Goal: Transaction & Acquisition: Purchase product/service

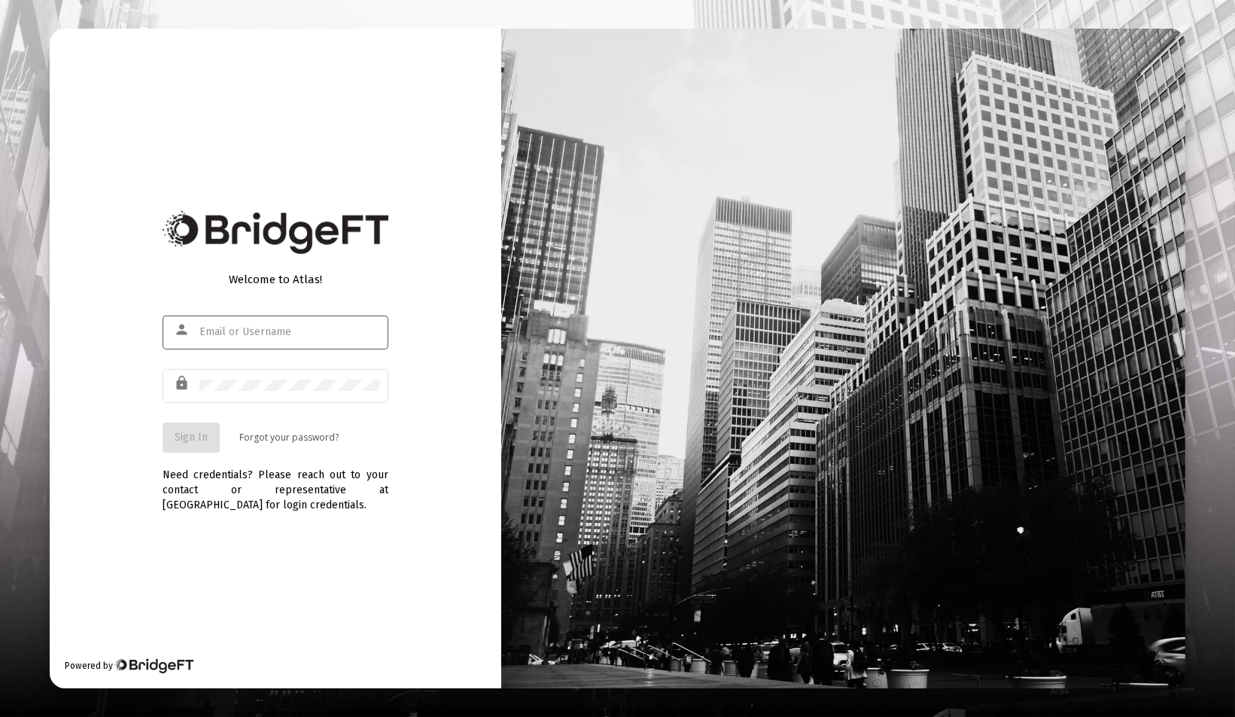
click at [0, 716] on com-1password-button at bounding box center [0, 717] width 0 height 0
type input "[EMAIL_ADDRESS][DOMAIN_NAME]"
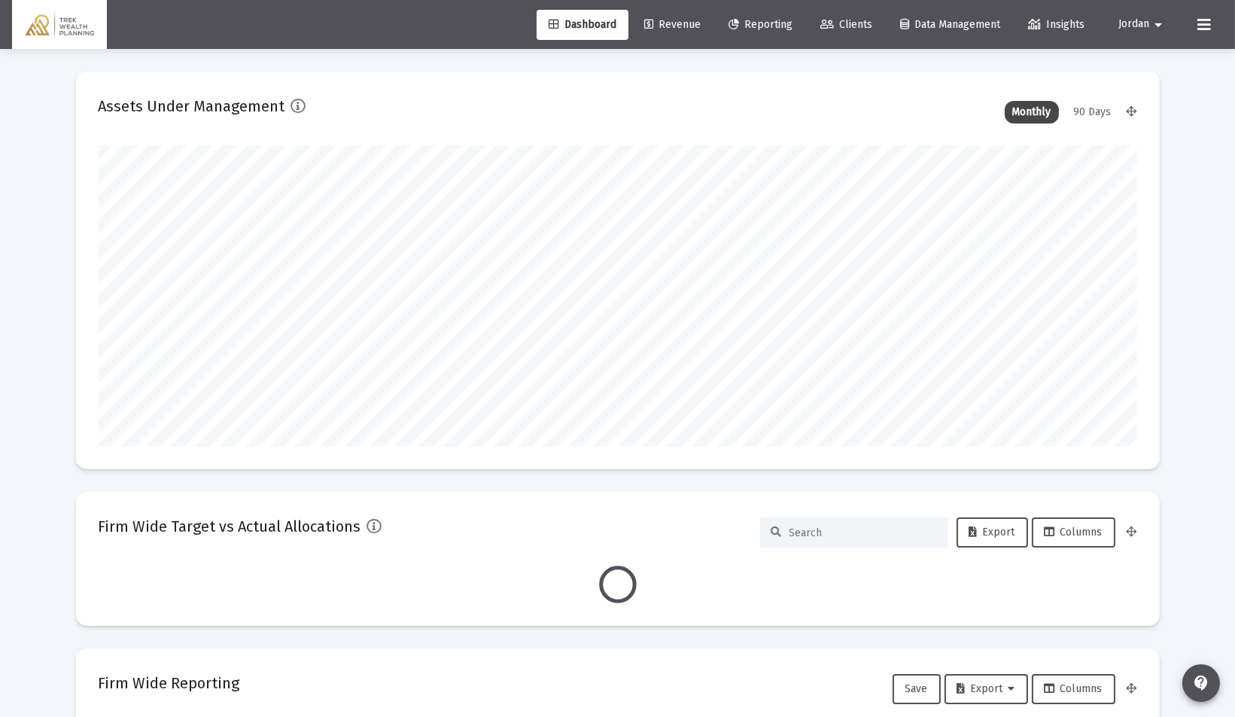
scroll to position [301, 1039]
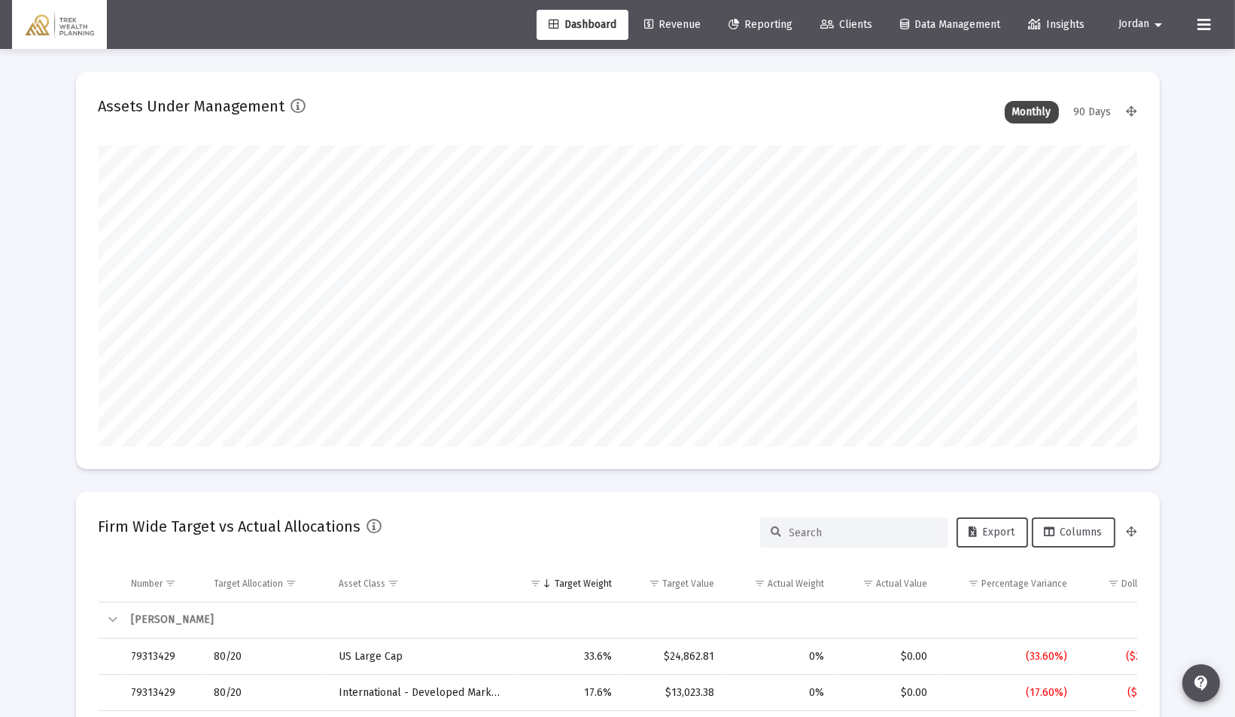
type input "[DATE]"
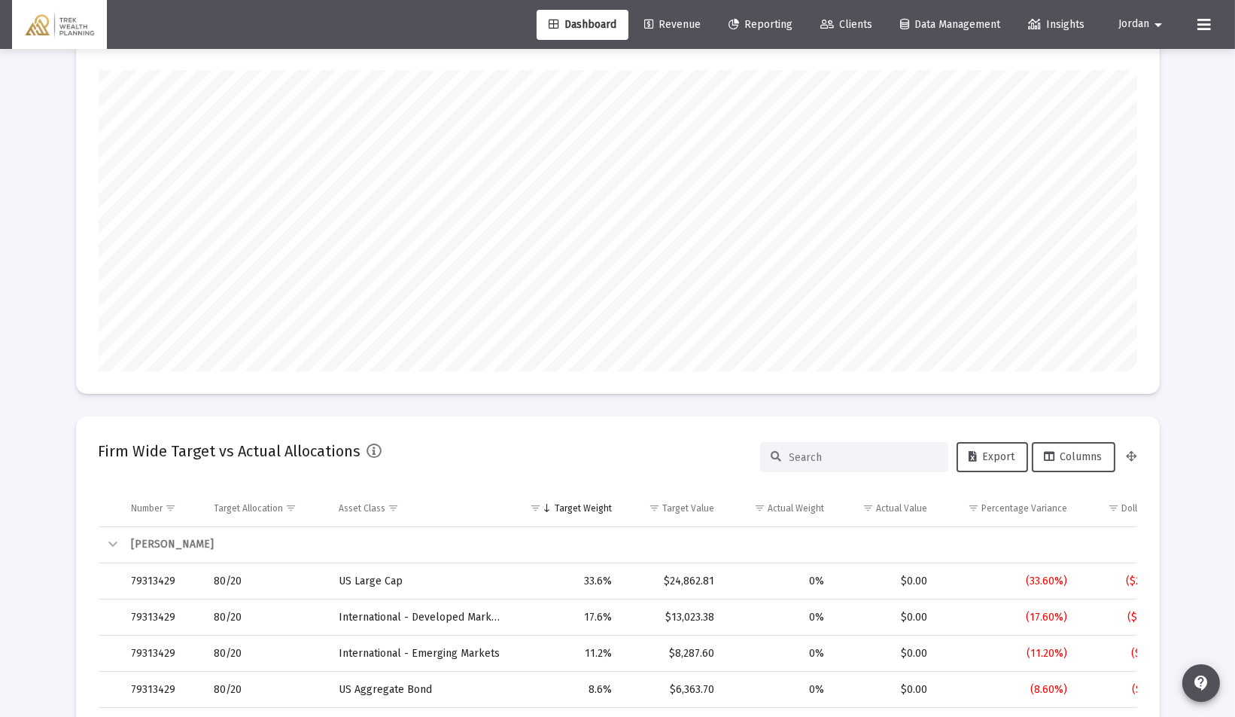
scroll to position [0, 0]
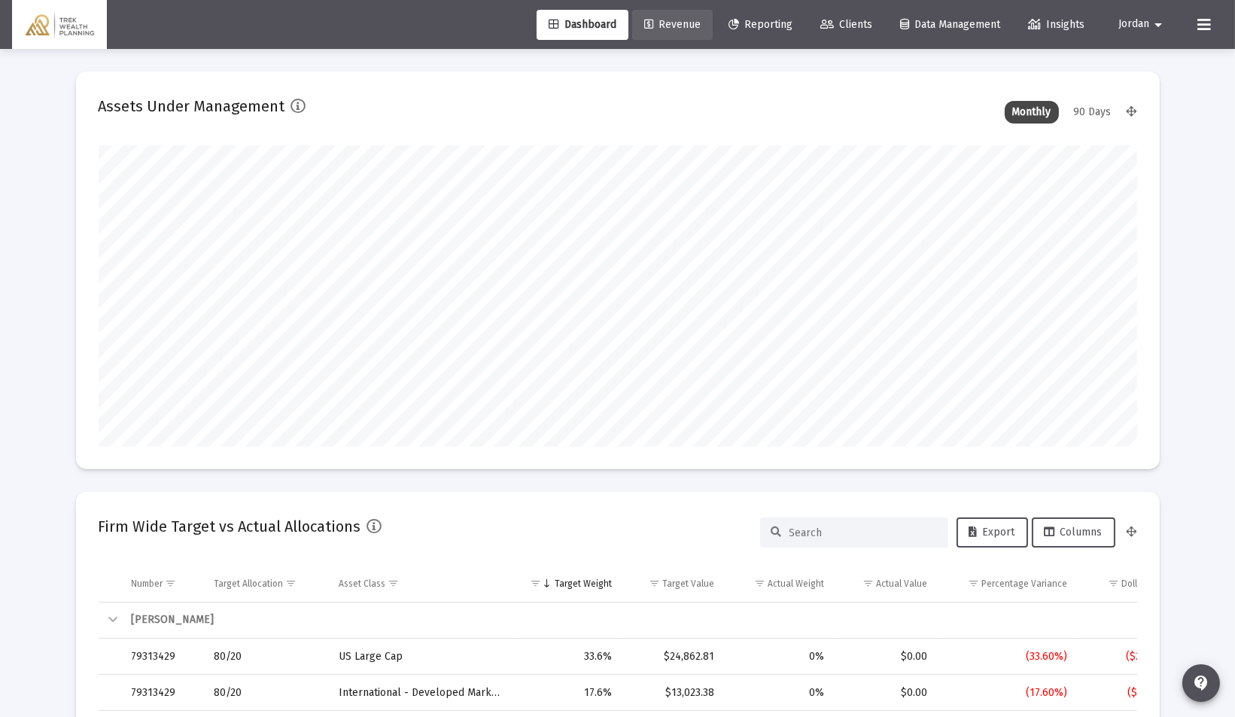
click at [662, 17] on link "Revenue" at bounding box center [672, 25] width 81 height 30
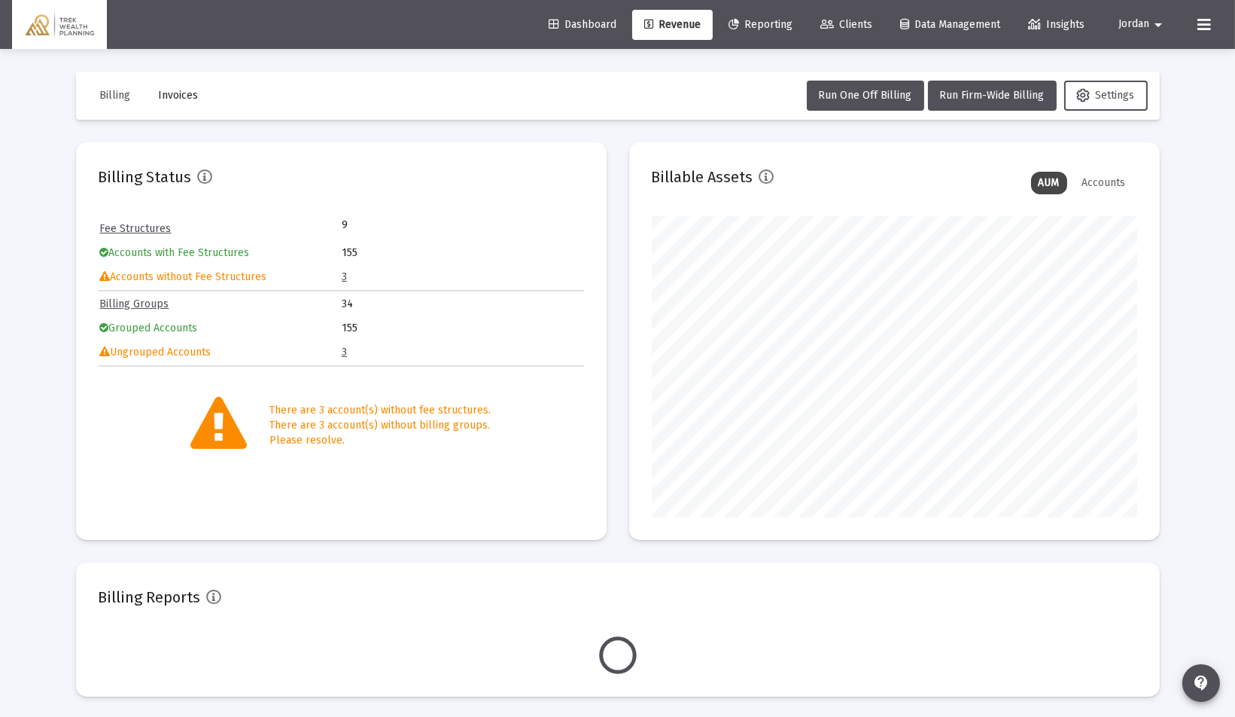
scroll to position [301, 485]
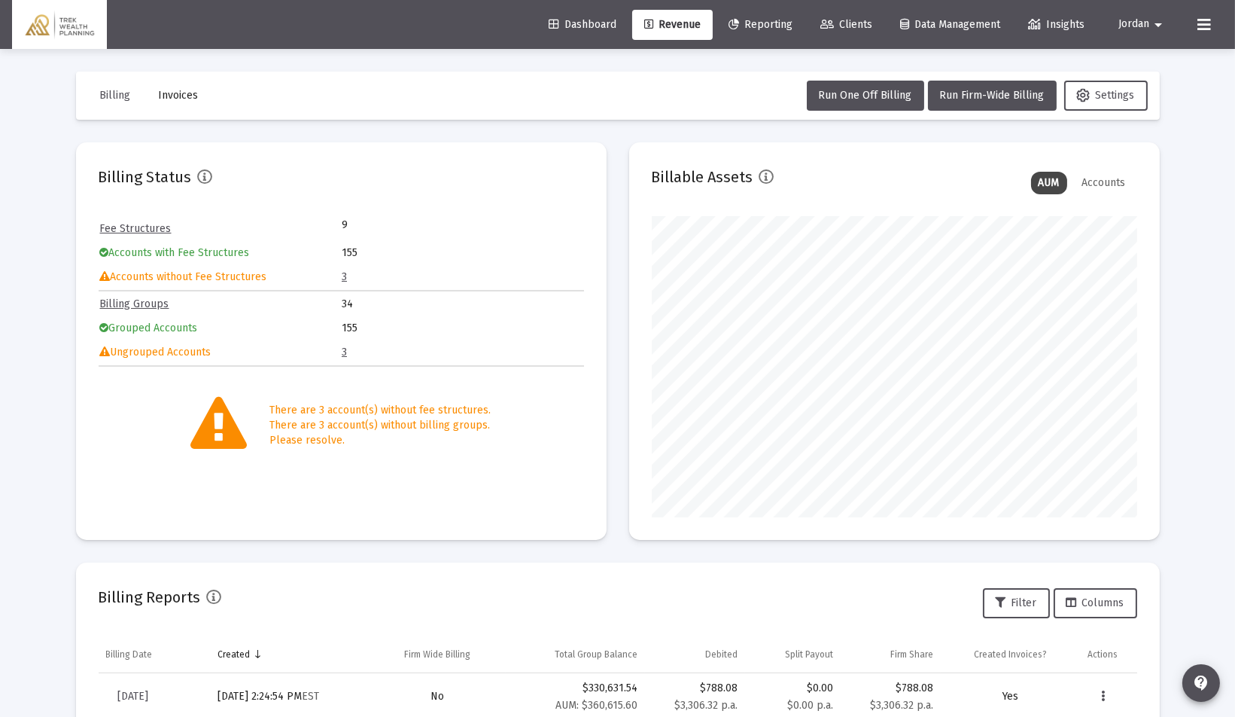
click at [345, 275] on link "3" at bounding box center [344, 276] width 5 height 13
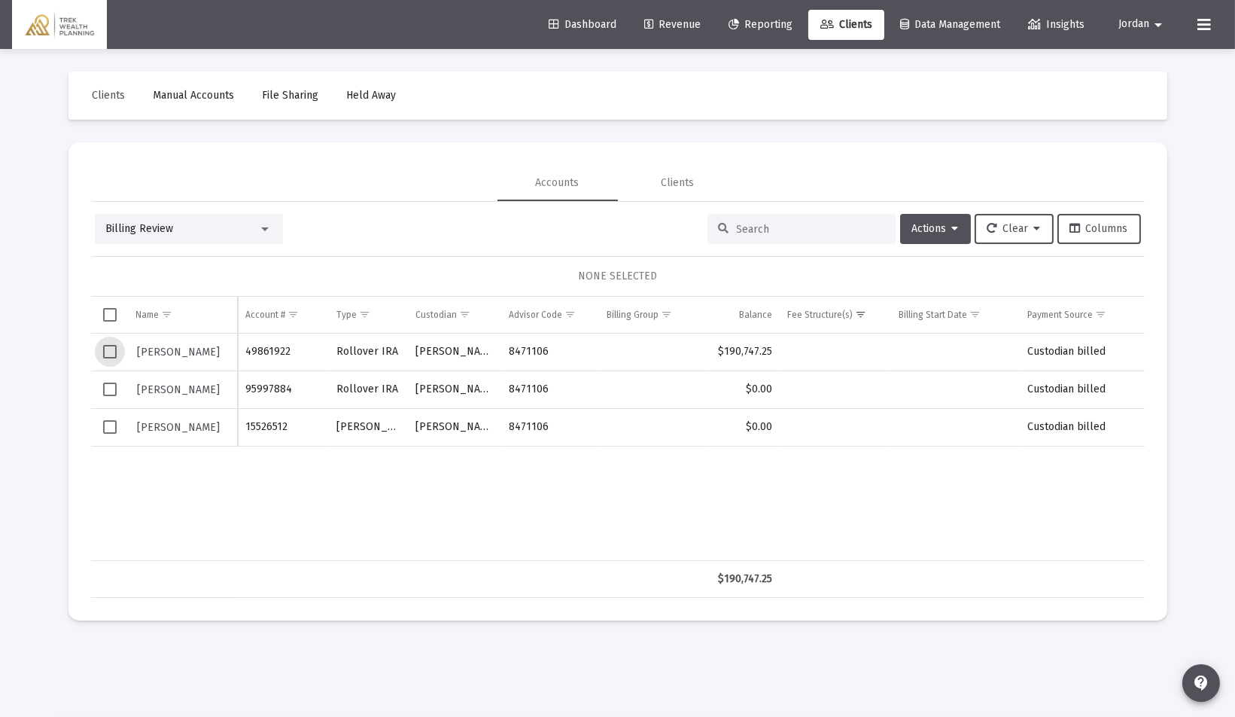
click at [105, 347] on span "Select row" at bounding box center [110, 352] width 14 height 14
click at [111, 425] on span "Select row" at bounding box center [110, 427] width 14 height 14
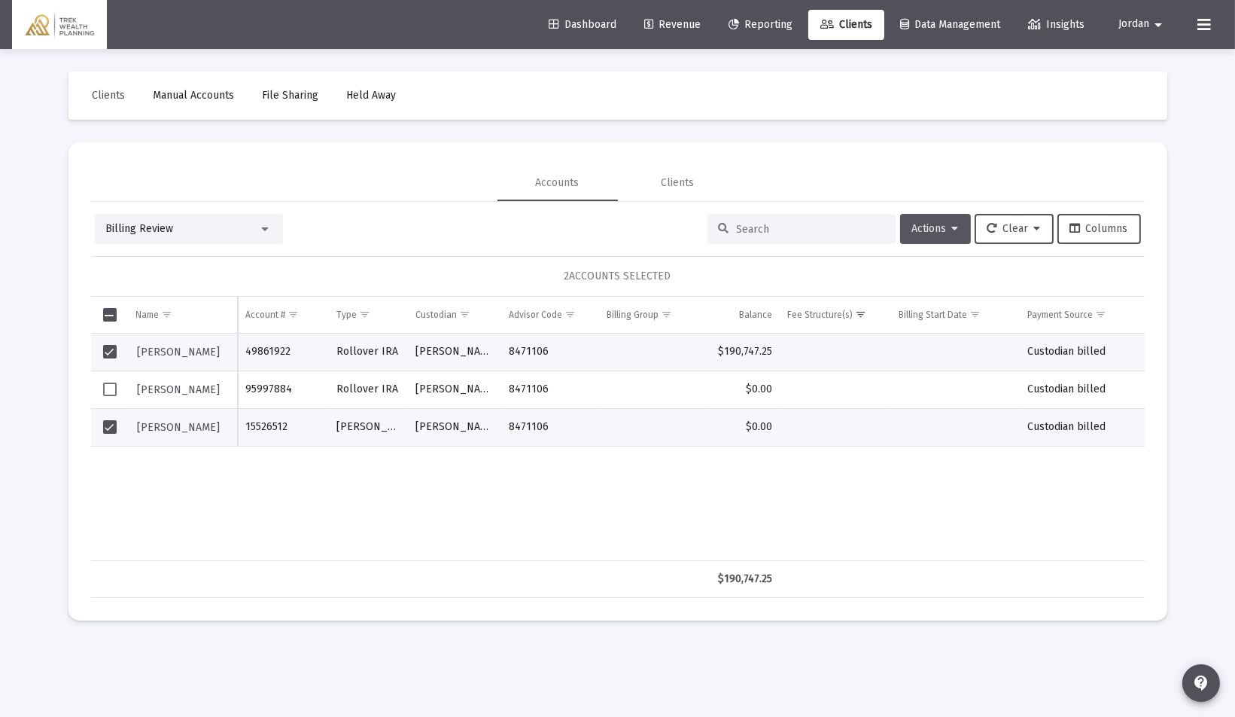
click at [936, 227] on span "Actions" at bounding box center [935, 228] width 47 height 13
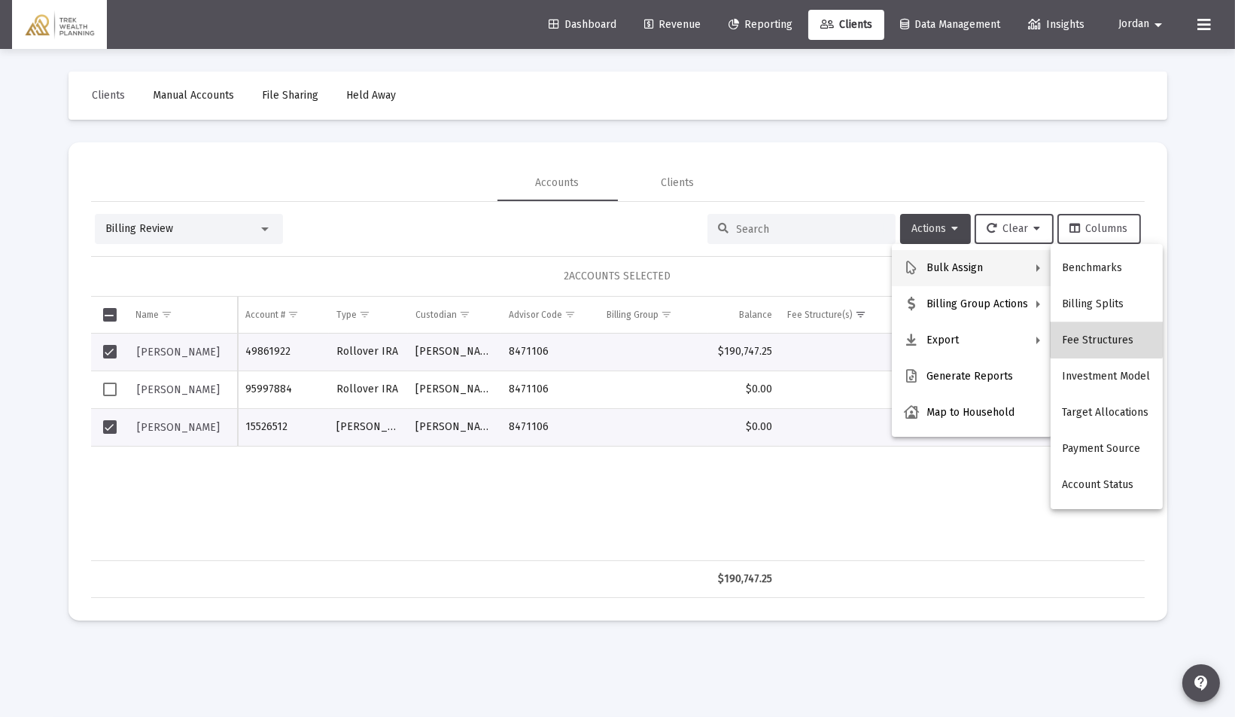
click at [1106, 332] on button "Fee Structures" at bounding box center [1107, 340] width 112 height 36
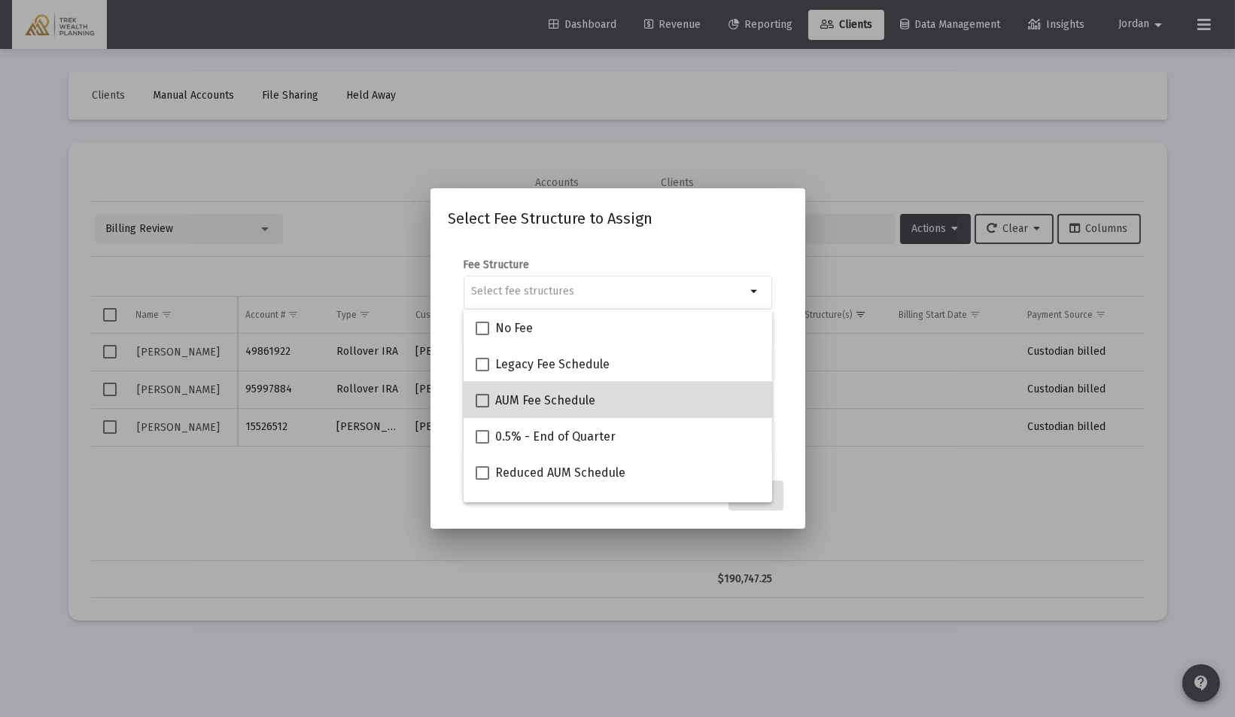
click at [474, 396] on mat-option "AUM Fee Schedule" at bounding box center [618, 400] width 309 height 36
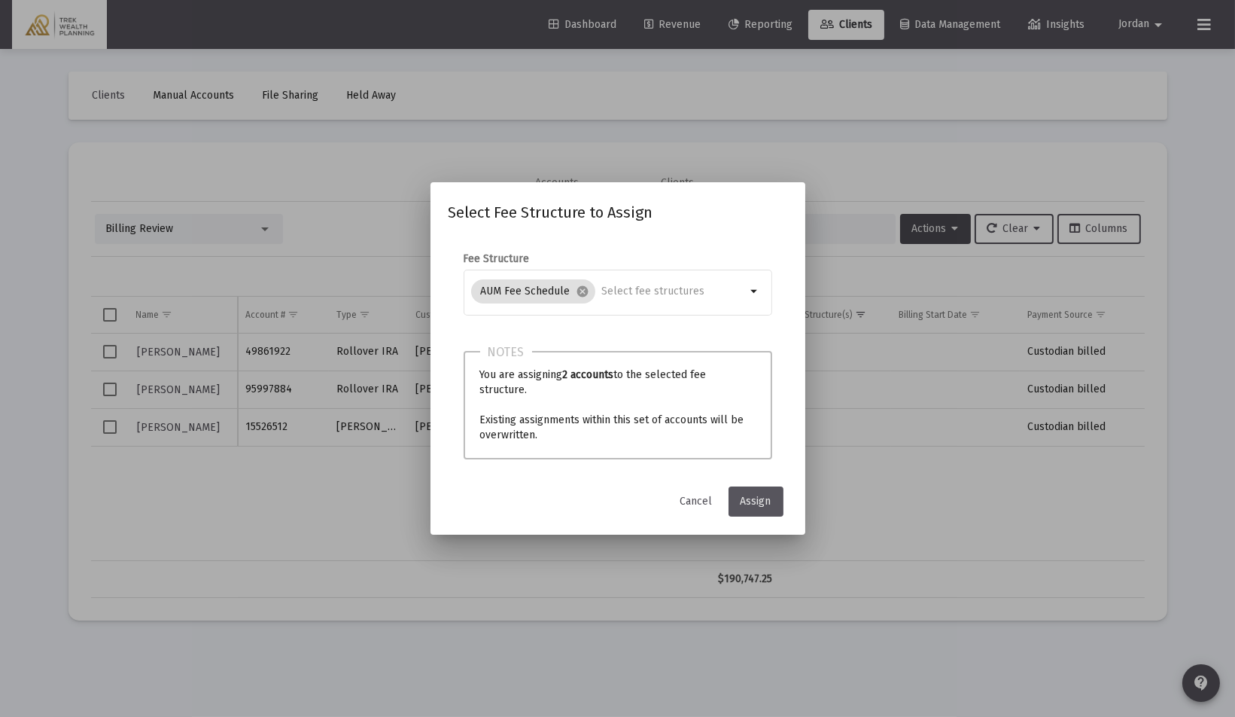
click at [748, 495] on span "Assign" at bounding box center [756, 501] width 31 height 13
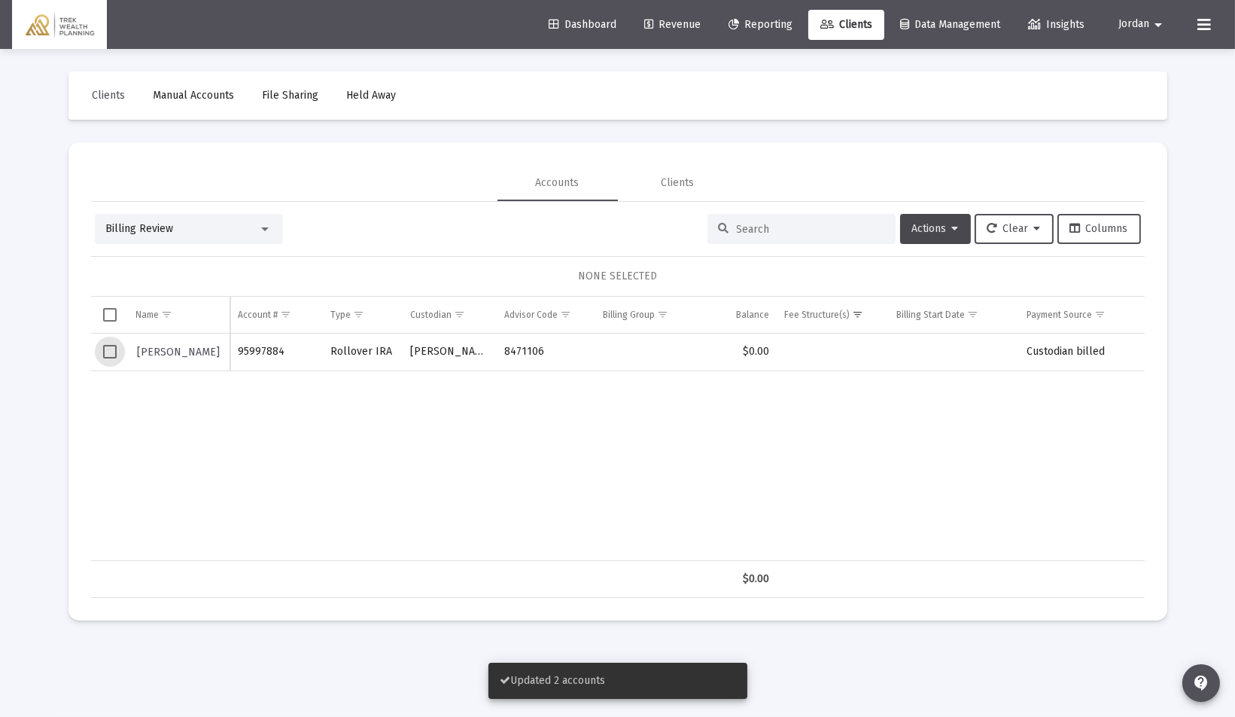
click at [111, 351] on span "Select row" at bounding box center [110, 352] width 14 height 14
click at [940, 231] on span "Actions" at bounding box center [935, 228] width 47 height 13
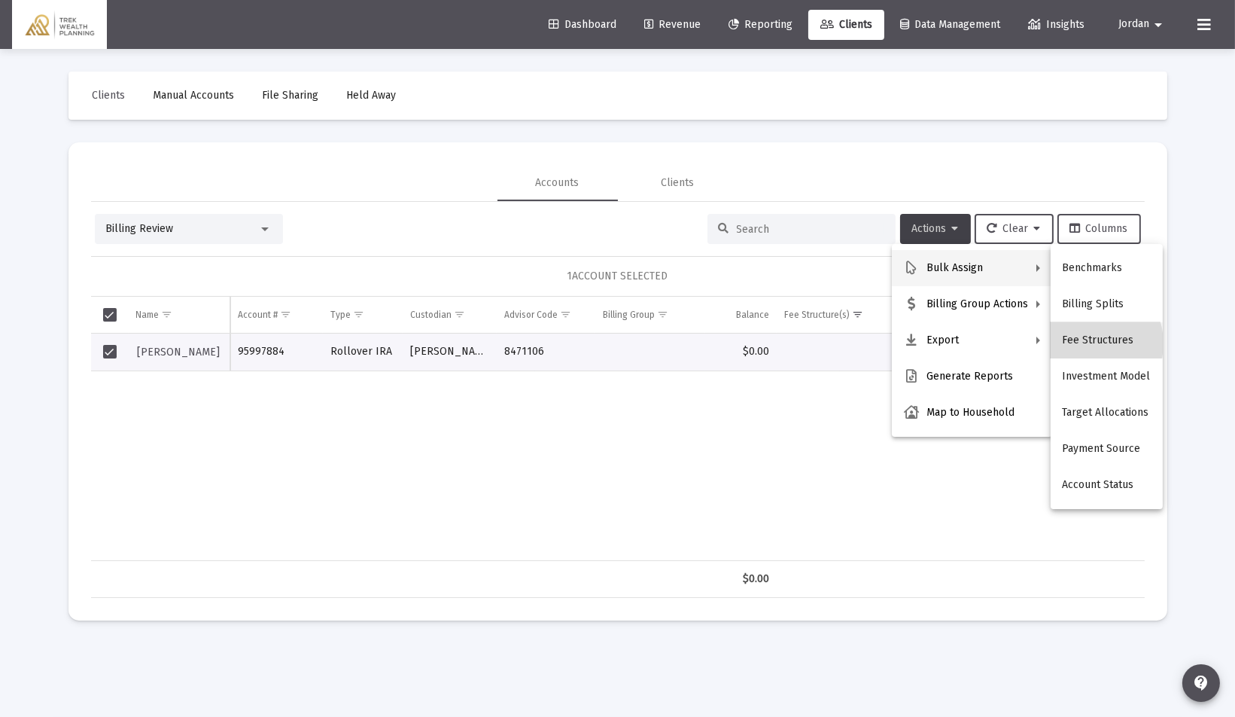
click at [1086, 343] on button "Fee Structures" at bounding box center [1107, 340] width 112 height 36
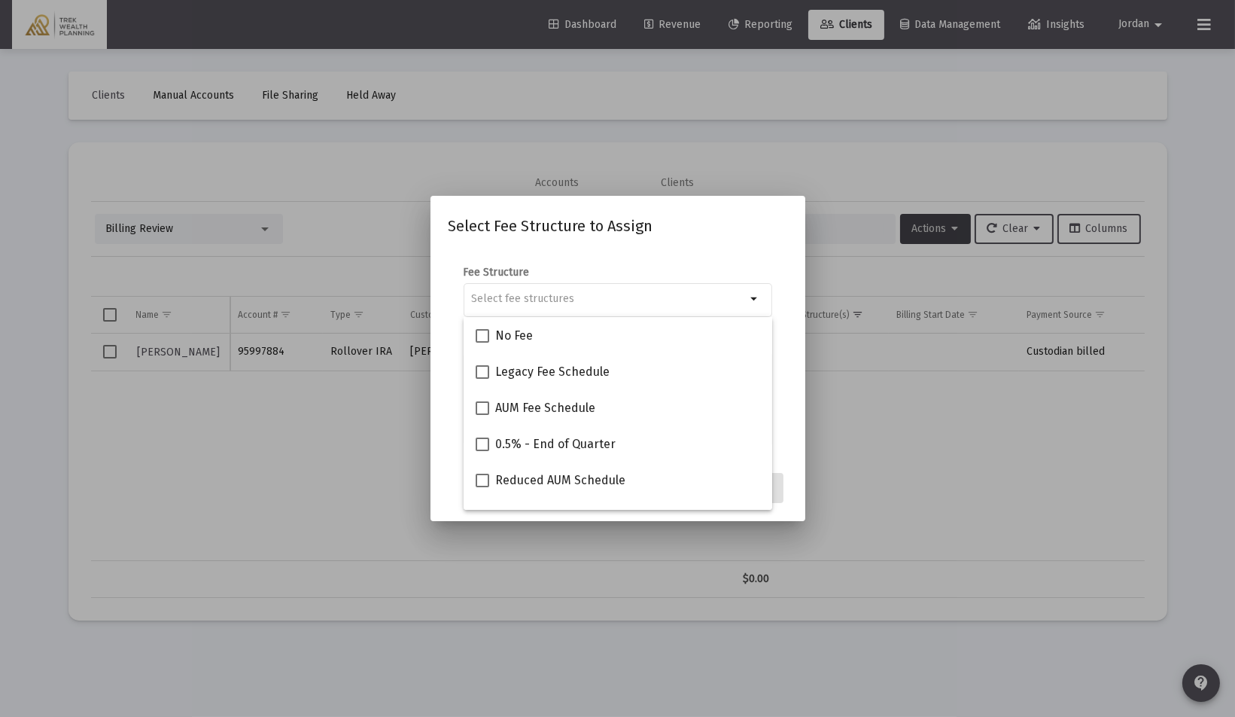
click at [260, 508] on div at bounding box center [617, 358] width 1235 height 717
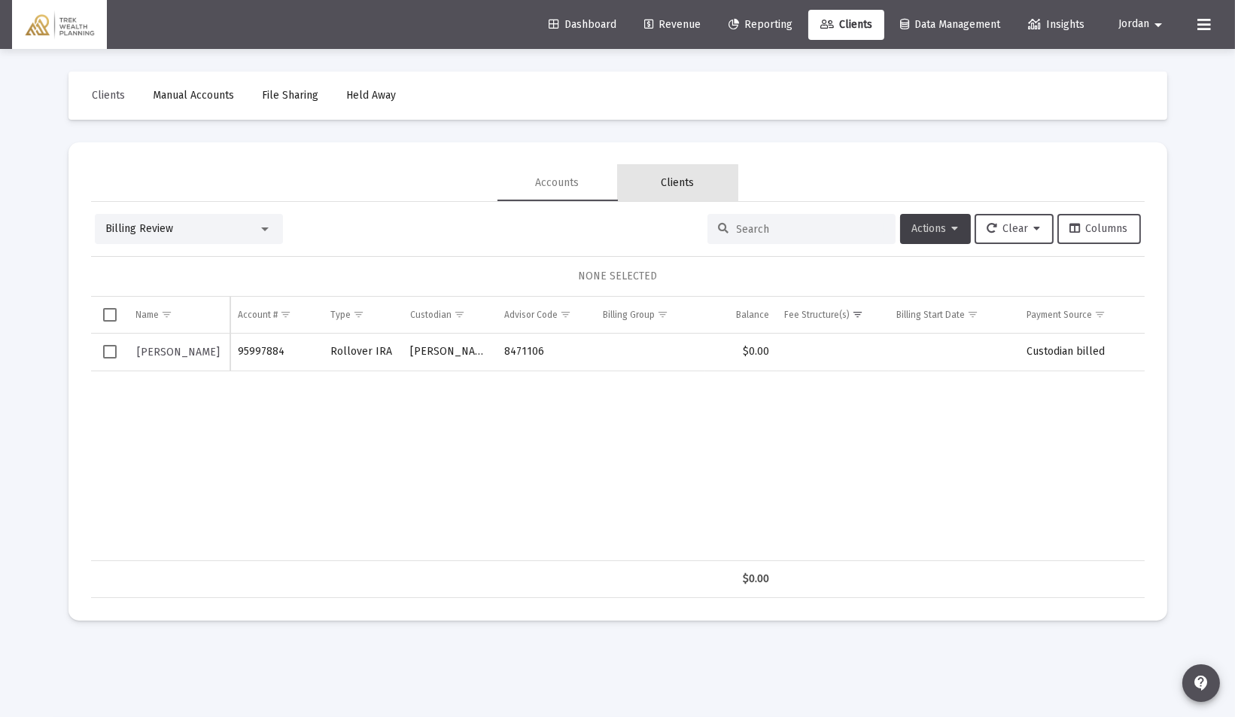
click at [668, 183] on div "Clients" at bounding box center [678, 182] width 33 height 15
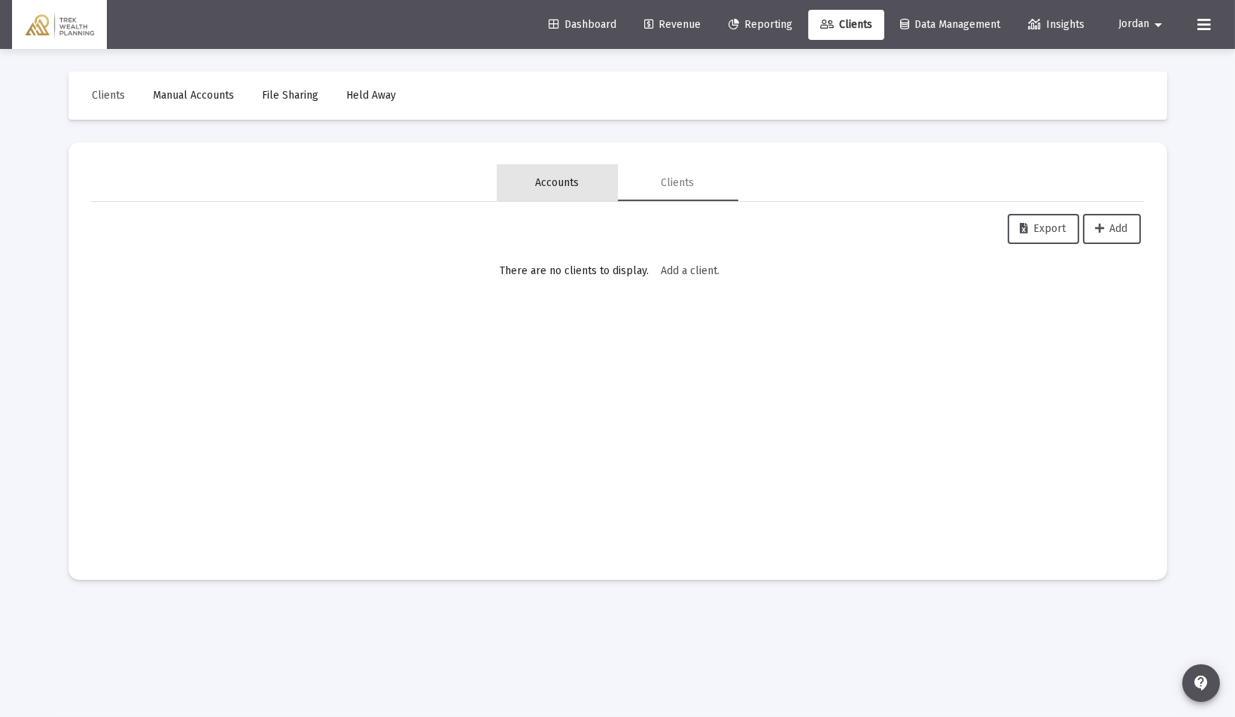
click at [557, 187] on div "Accounts" at bounding box center [558, 182] width 44 height 15
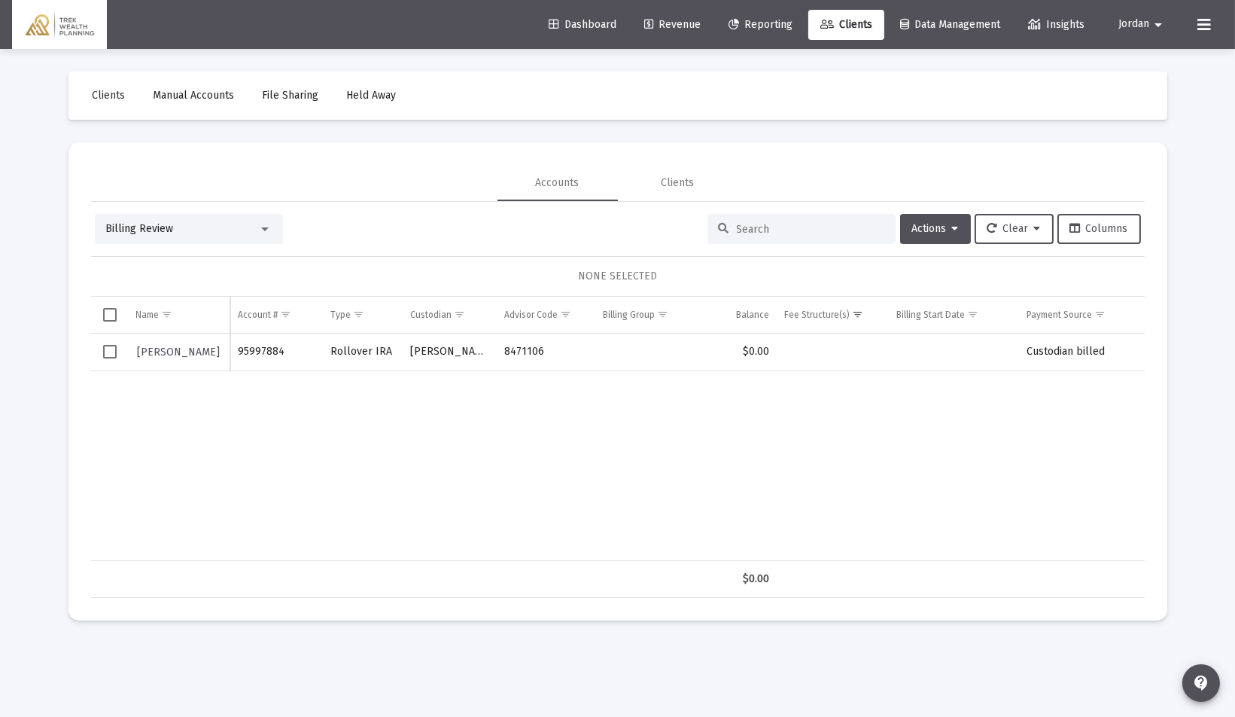
click at [114, 93] on span "Clients" at bounding box center [109, 95] width 33 height 13
click at [224, 229] on div "Billing Review" at bounding box center [182, 228] width 152 height 15
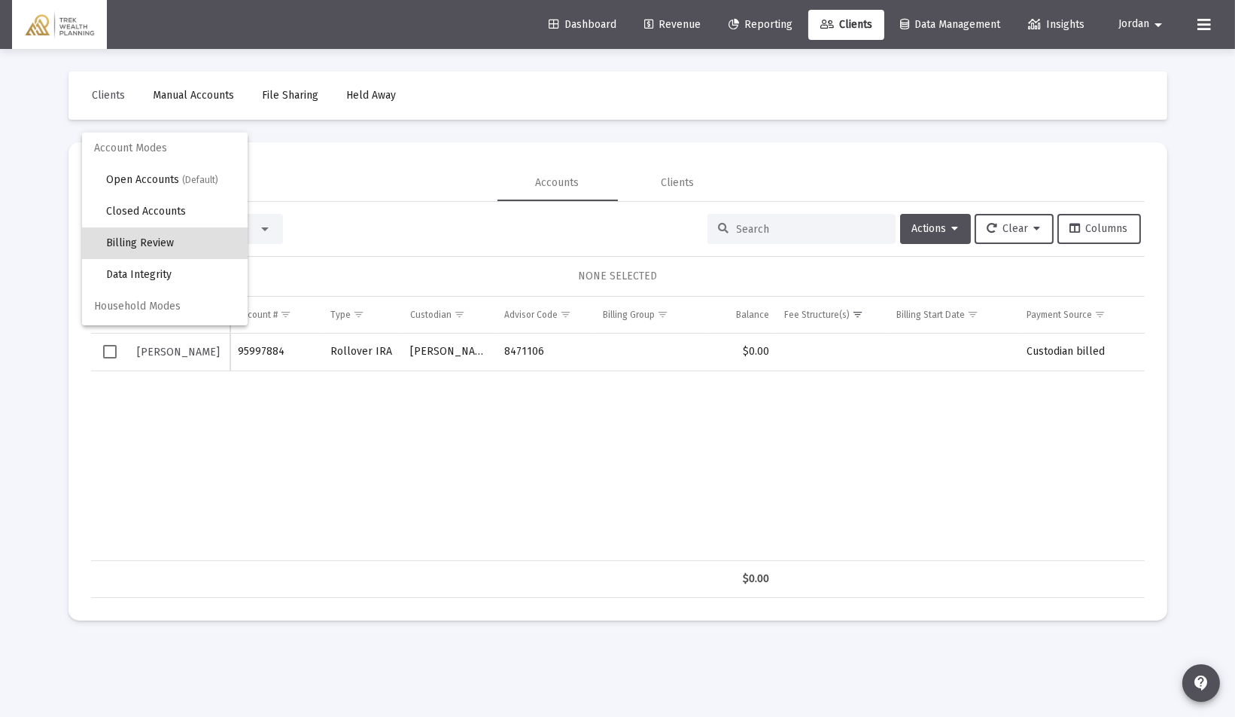
scroll to position [14, 0]
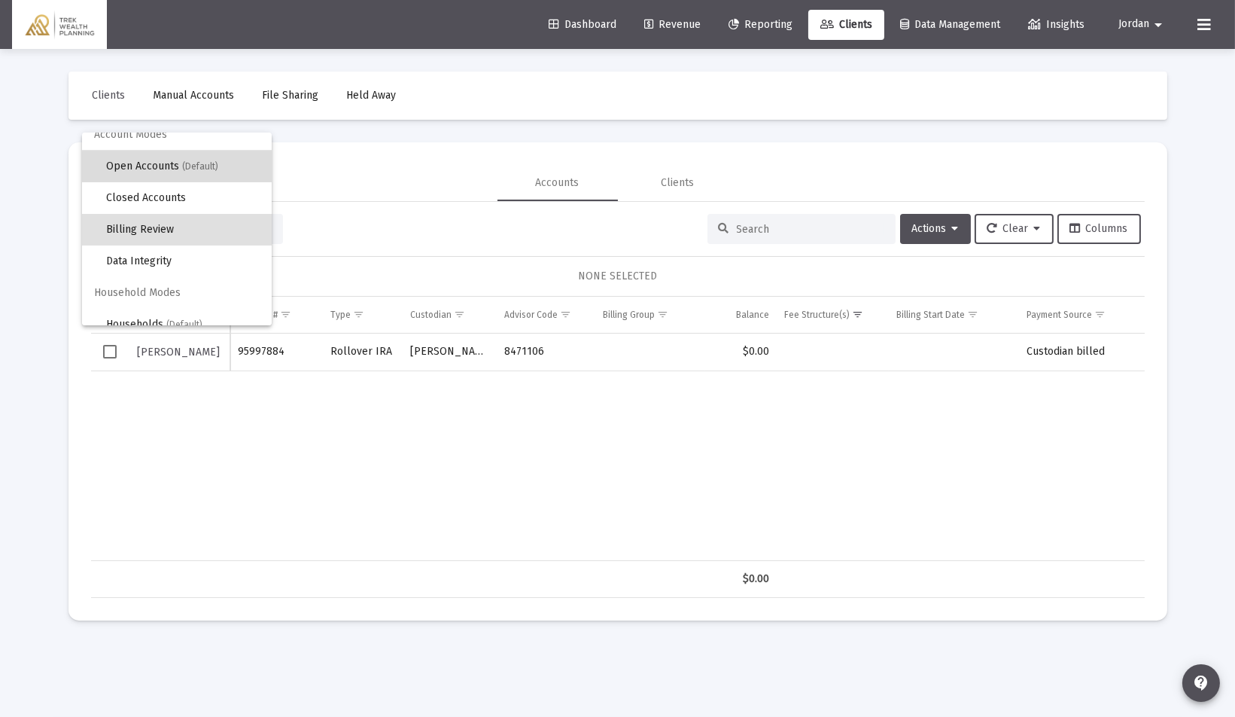
click at [183, 168] on span "(Default)" at bounding box center [200, 166] width 36 height 11
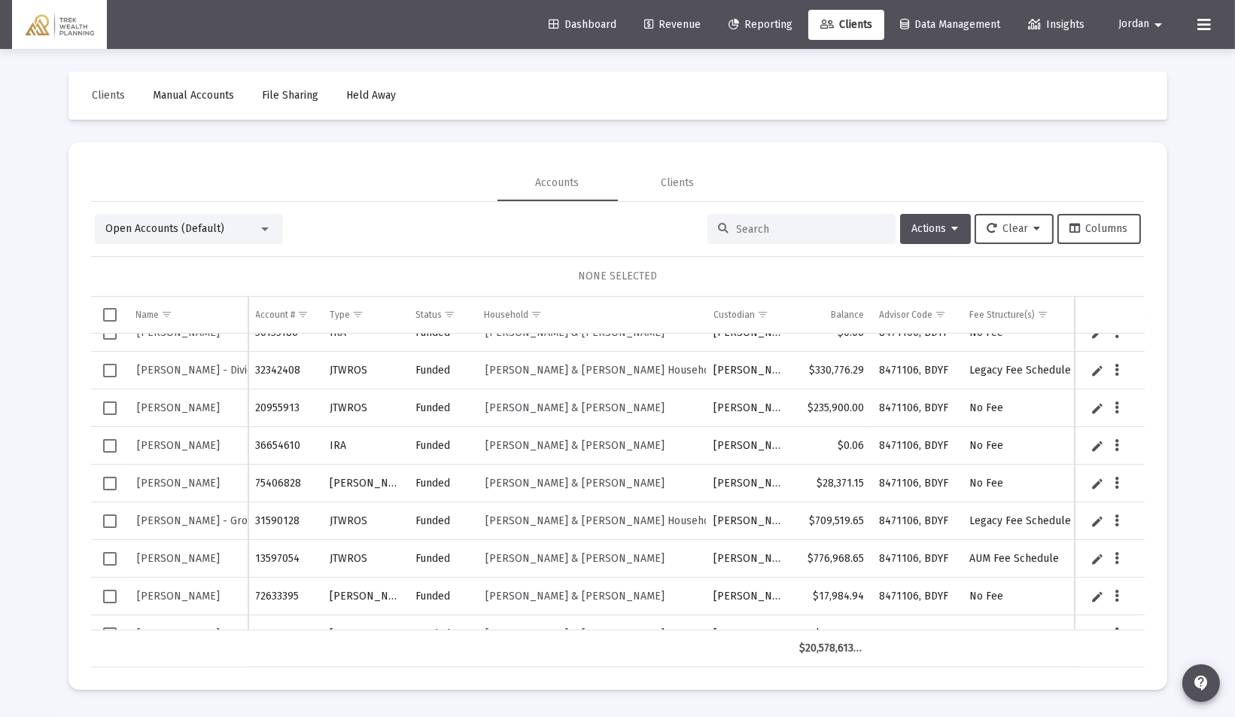
scroll to position [2279, 0]
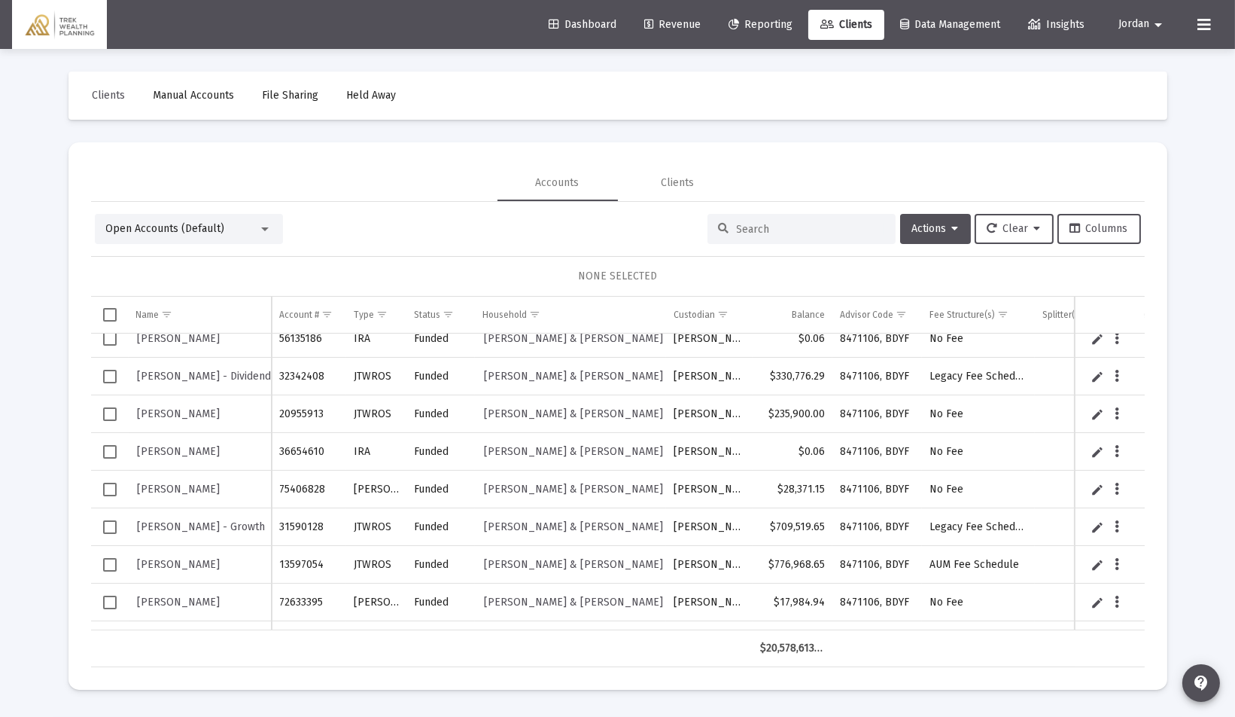
click at [245, 230] on div "Open Accounts (Default)" at bounding box center [182, 228] width 152 height 15
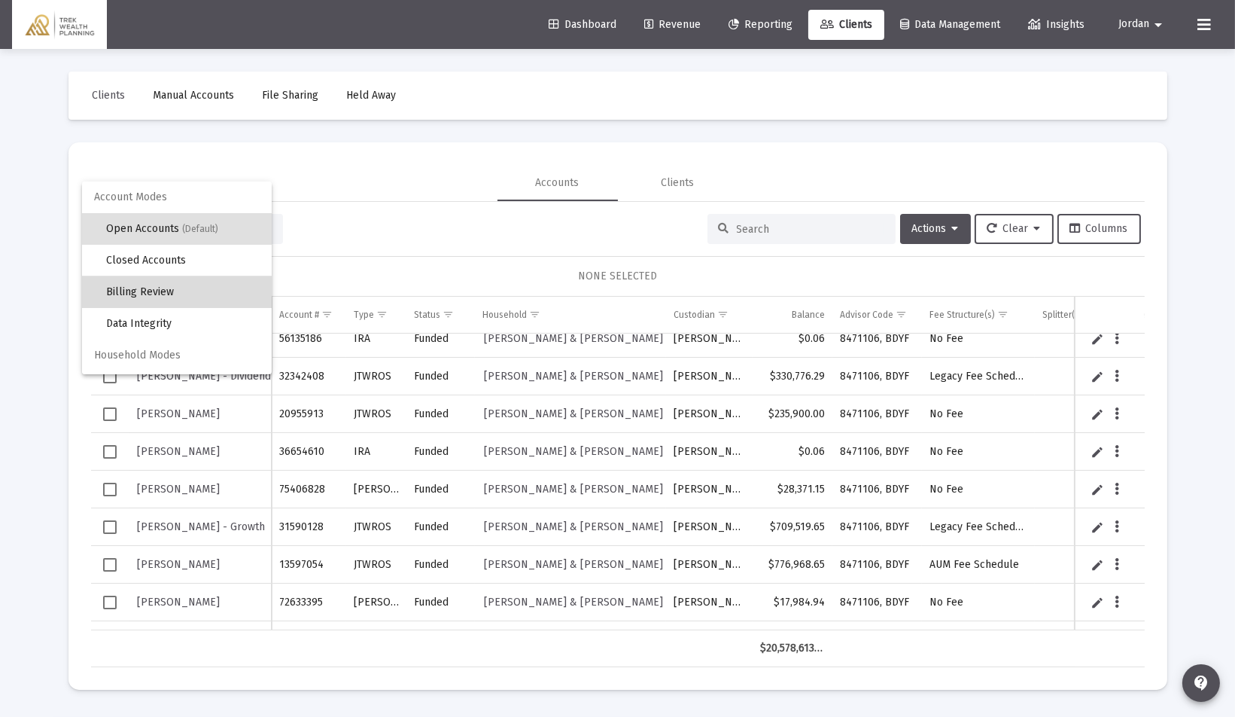
click at [198, 291] on span "Billing Review" at bounding box center [183, 292] width 154 height 32
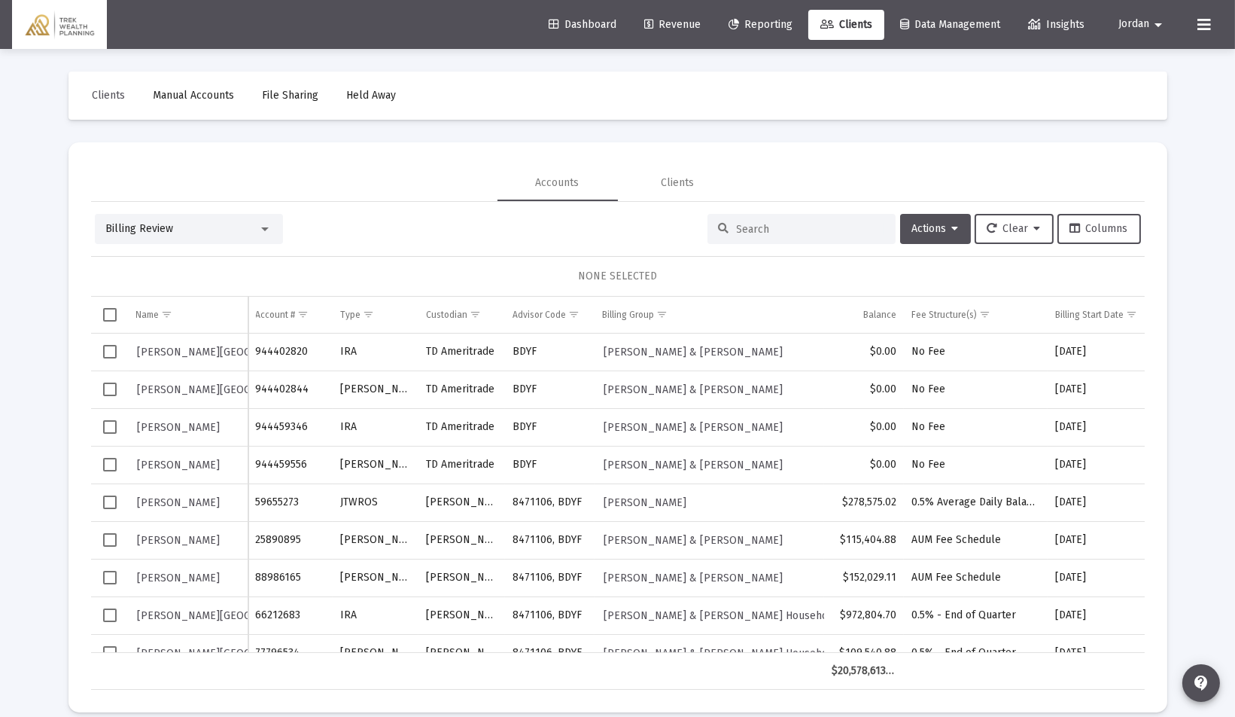
click at [354, 199] on div "Accounts Clients" at bounding box center [618, 183] width 1054 height 36
click at [569, 23] on span "Dashboard" at bounding box center [583, 24] width 68 height 13
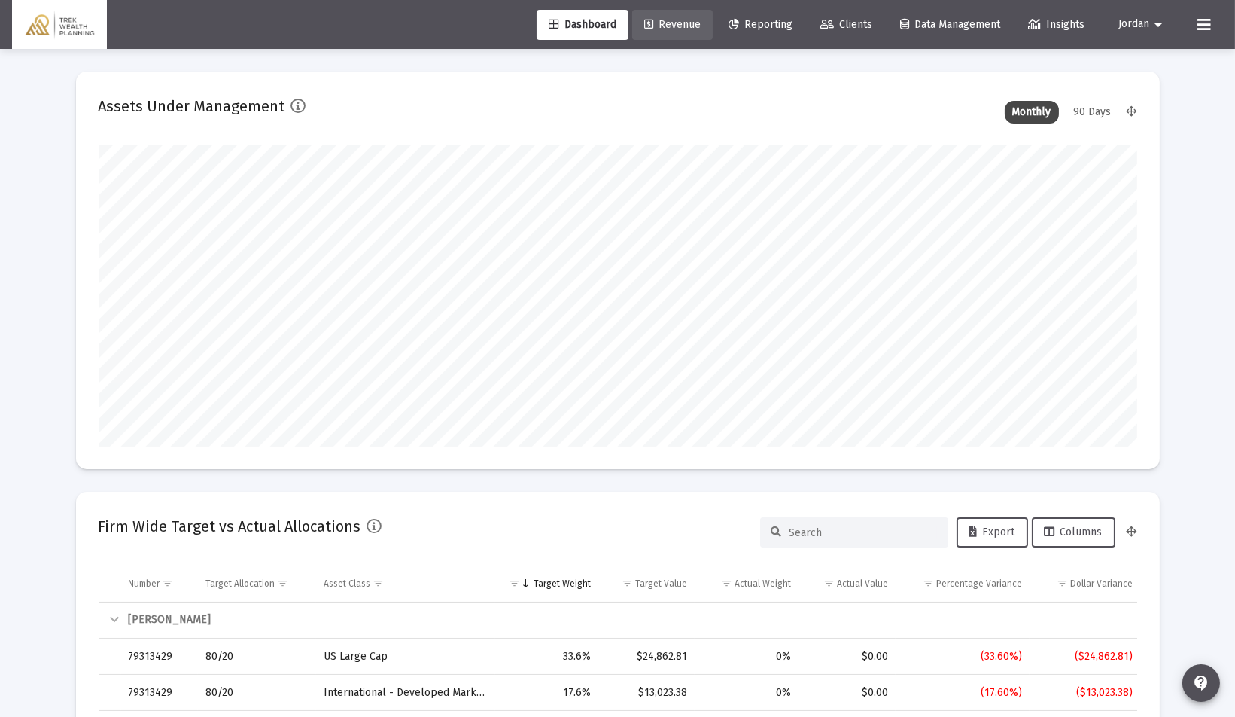
click at [676, 32] on link "Revenue" at bounding box center [672, 25] width 81 height 30
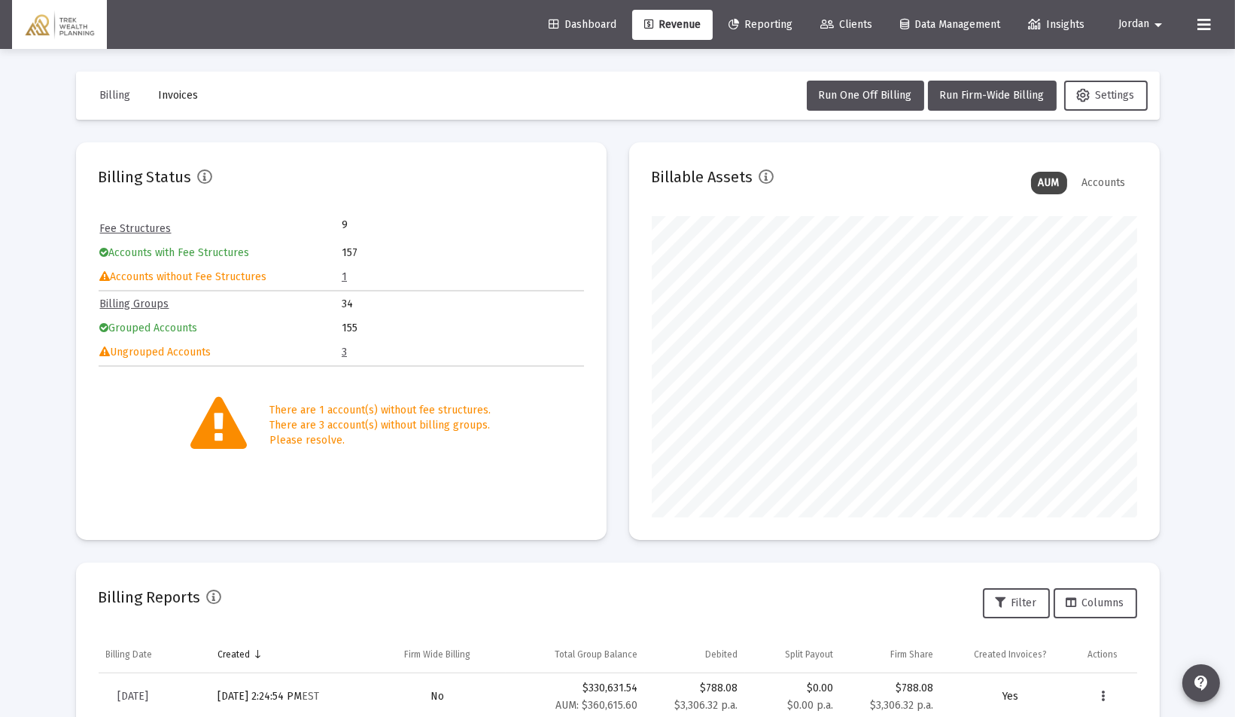
click at [345, 275] on link "1" at bounding box center [344, 276] width 5 height 13
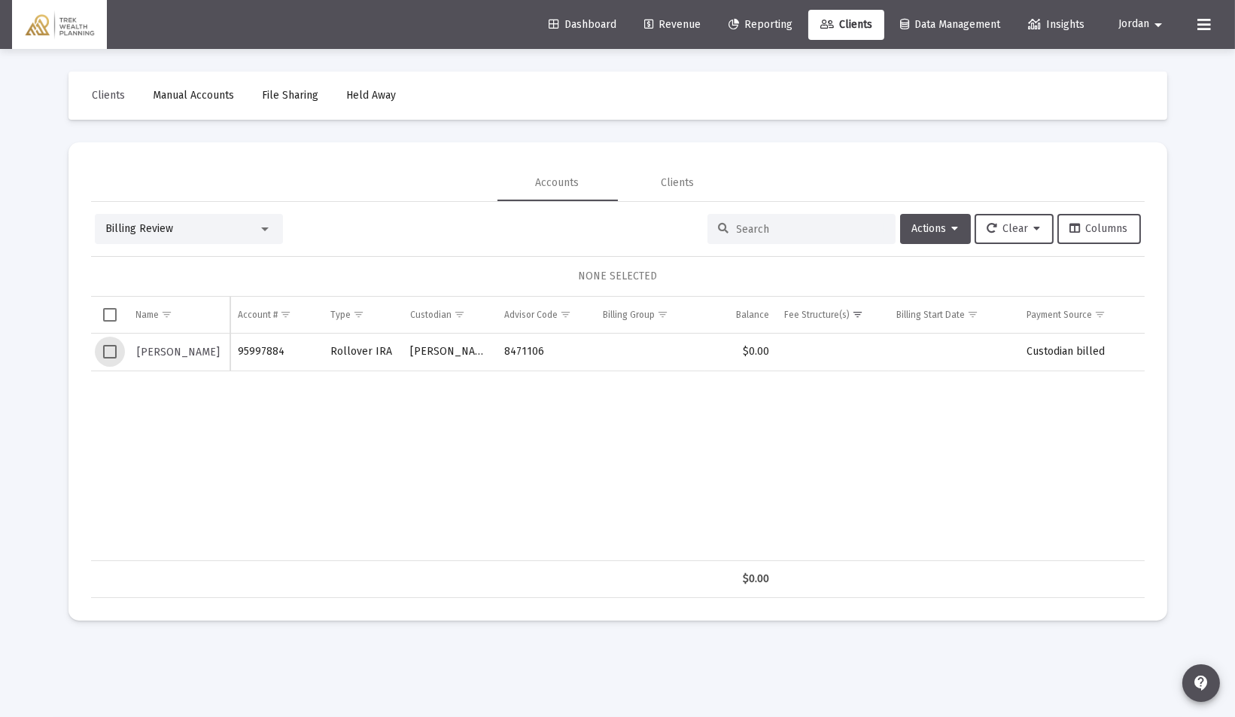
click at [111, 350] on span "Select row" at bounding box center [110, 352] width 14 height 14
click at [939, 223] on span "Actions" at bounding box center [935, 228] width 47 height 13
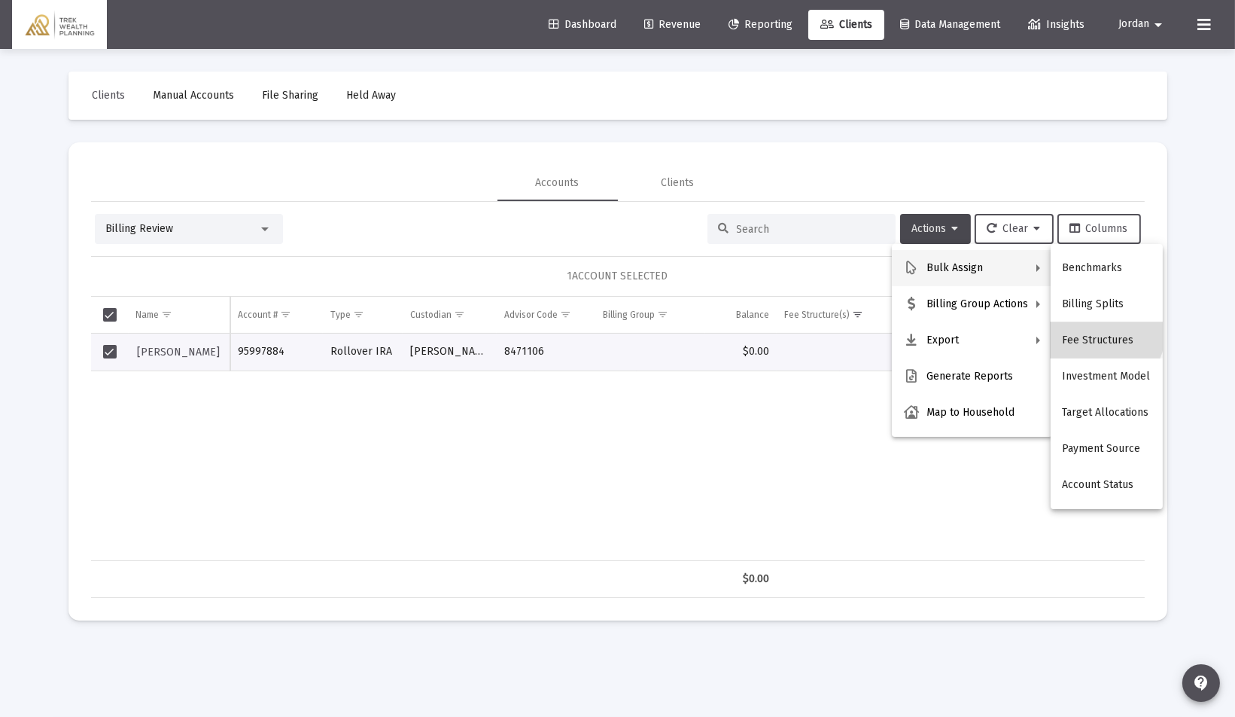
click at [1103, 334] on button "Fee Structures" at bounding box center [1107, 340] width 112 height 36
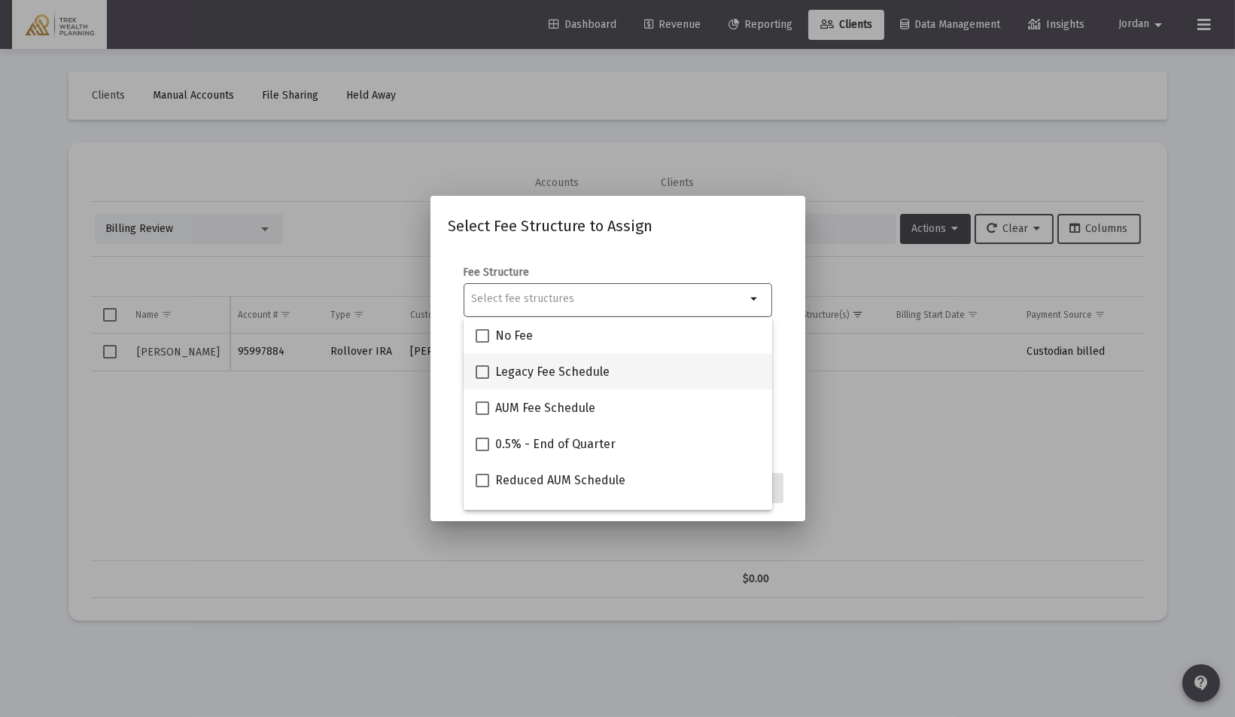
click at [482, 371] on span at bounding box center [483, 372] width 14 height 14
click at [482, 379] on input "Legacy Fee Schedule" at bounding box center [482, 379] width 1 height 1
checkbox input "true"
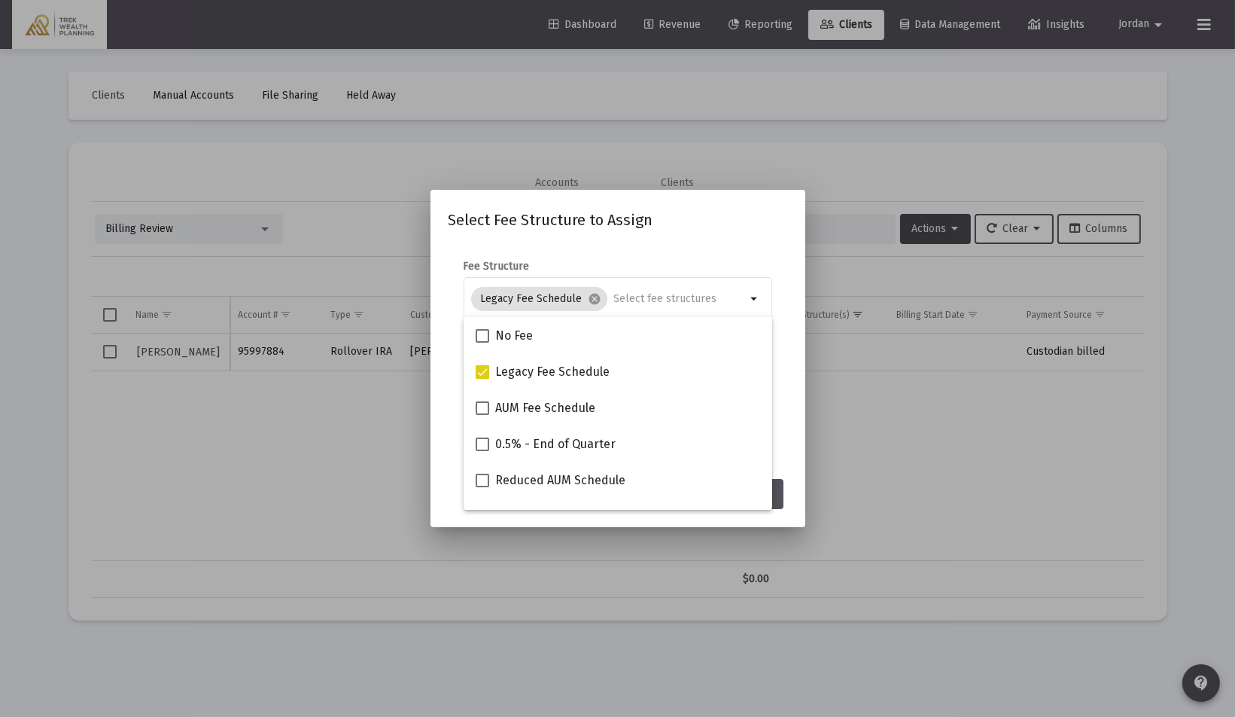
click at [794, 355] on mat-dialog-content "Fee Structure Legacy Fee Schedule cancel arrow_drop_down Notes You are assignin…" at bounding box center [618, 356] width 375 height 225
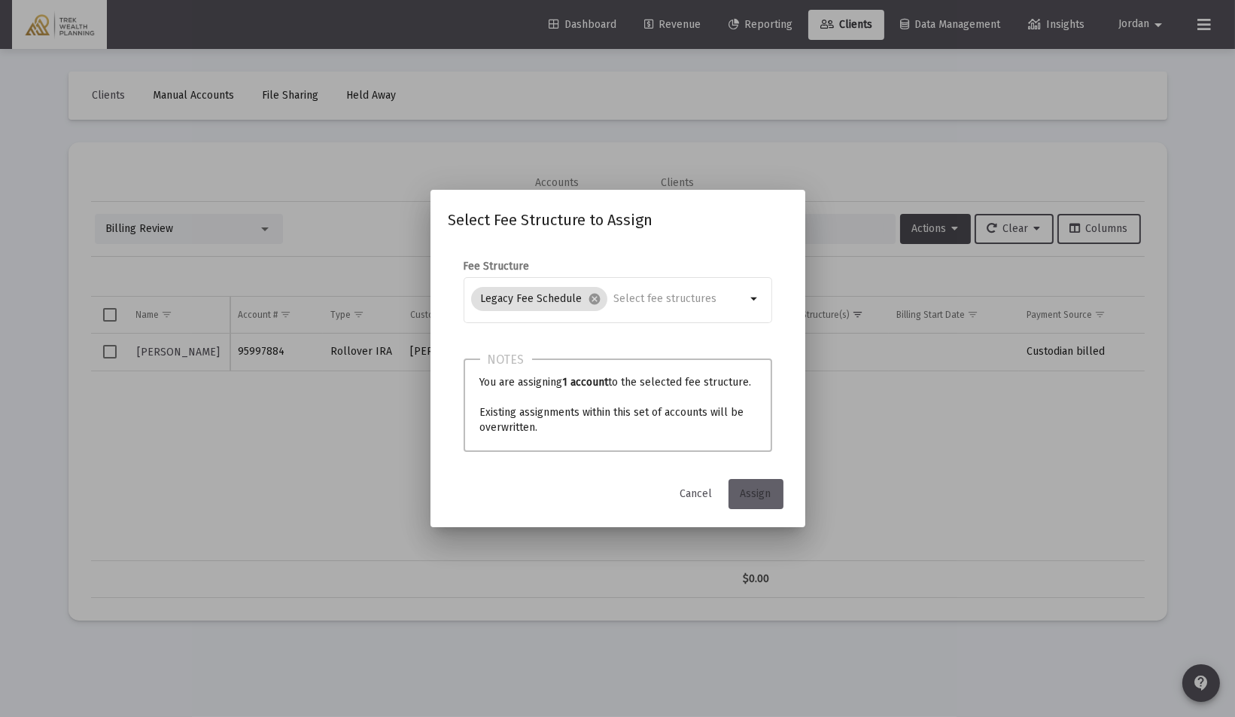
click at [759, 495] on span "Assign" at bounding box center [756, 493] width 31 height 13
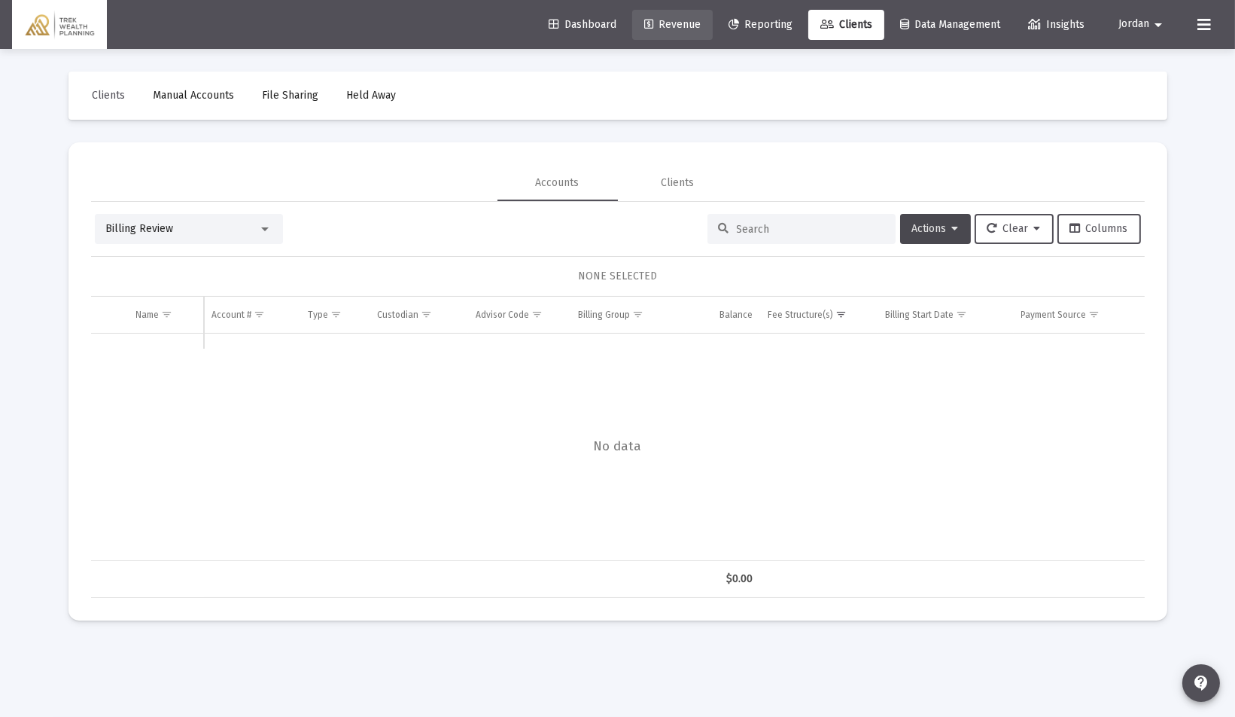
click at [668, 26] on span "Revenue" at bounding box center [672, 24] width 56 height 13
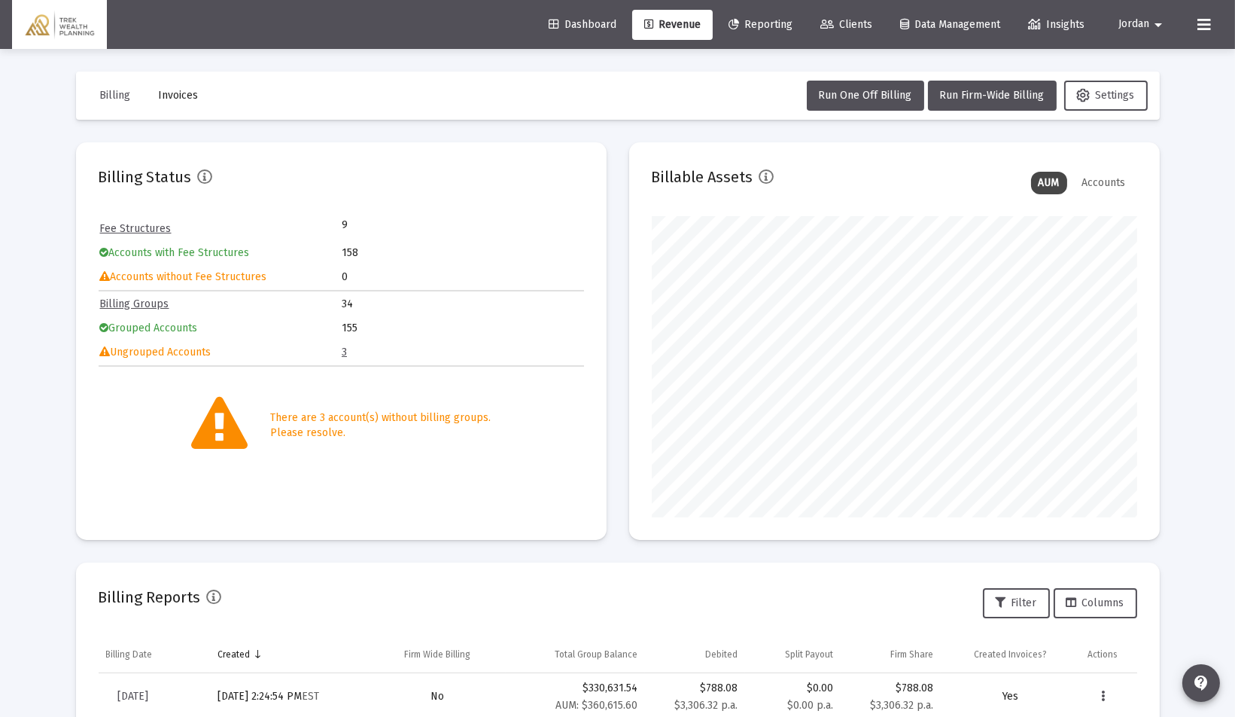
click at [342, 349] on link "3" at bounding box center [344, 351] width 5 height 13
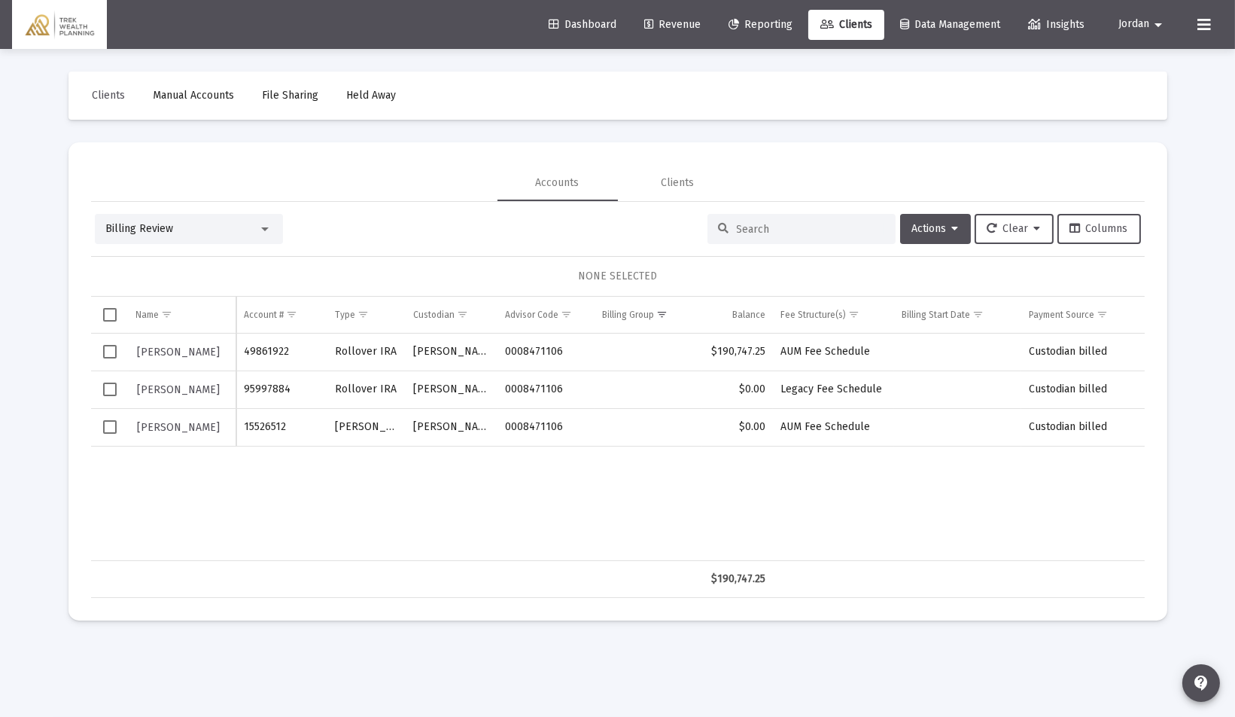
click at [106, 345] on span "Select row" at bounding box center [110, 352] width 14 height 14
click at [109, 429] on span "Select row" at bounding box center [110, 427] width 14 height 14
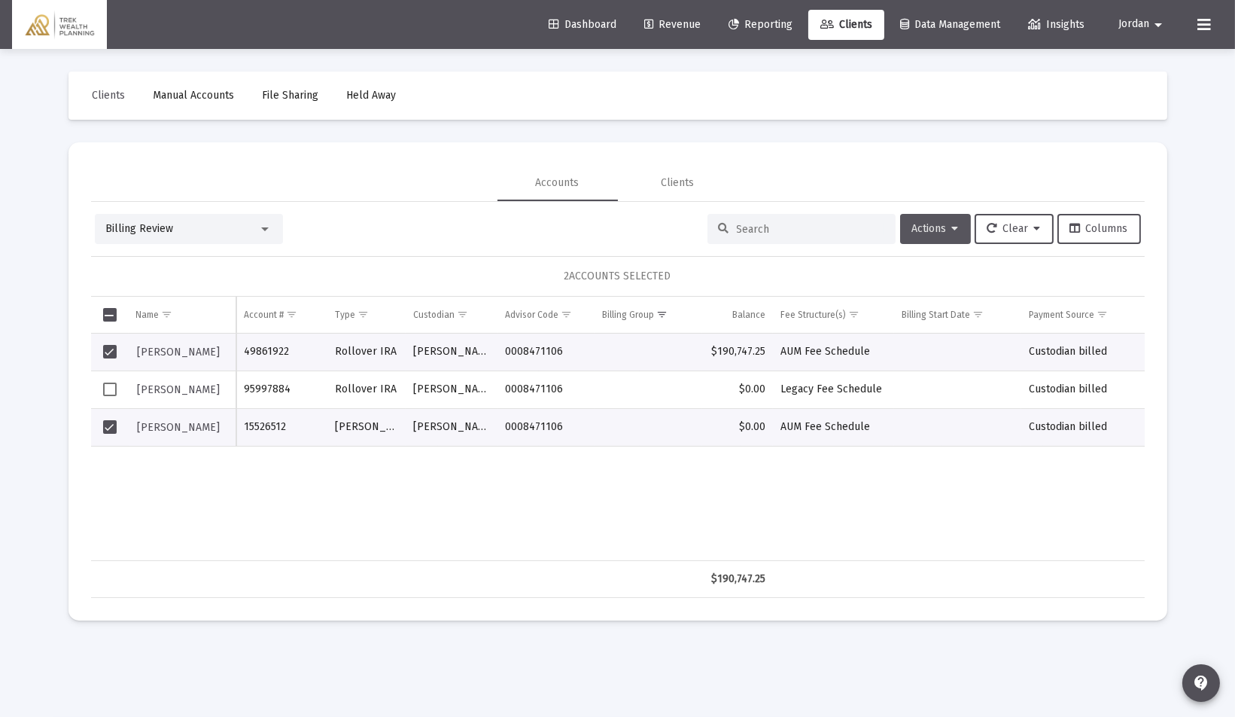
click at [952, 227] on icon at bounding box center [955, 229] width 7 height 11
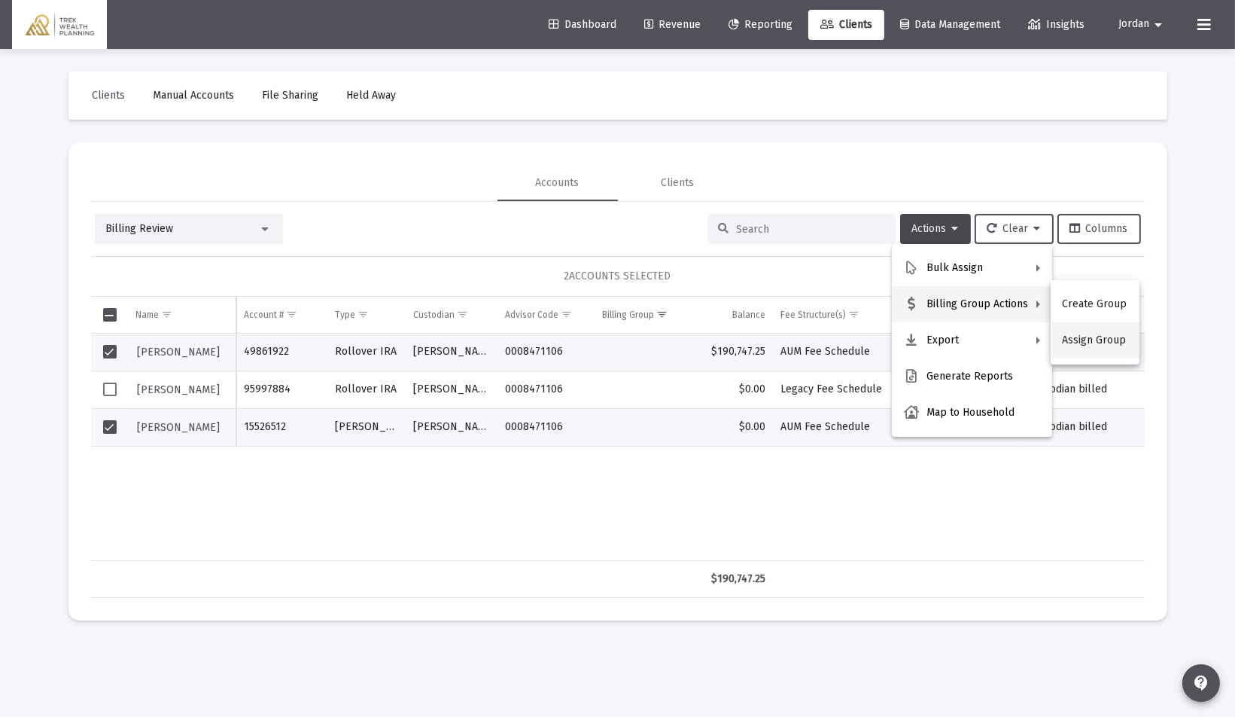
click at [1082, 336] on button "Assign Group" at bounding box center [1095, 340] width 89 height 36
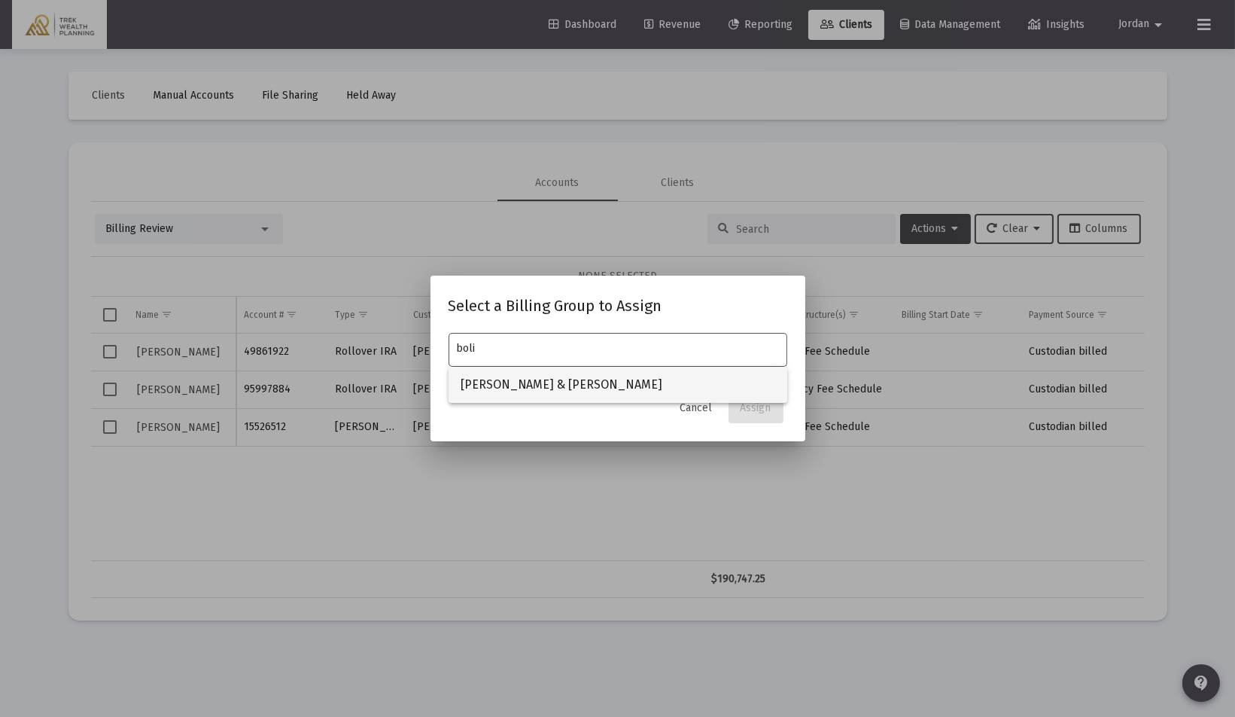
click at [528, 378] on span "[PERSON_NAME] & [PERSON_NAME]" at bounding box center [618, 385] width 315 height 36
type input "[PERSON_NAME] & [PERSON_NAME]"
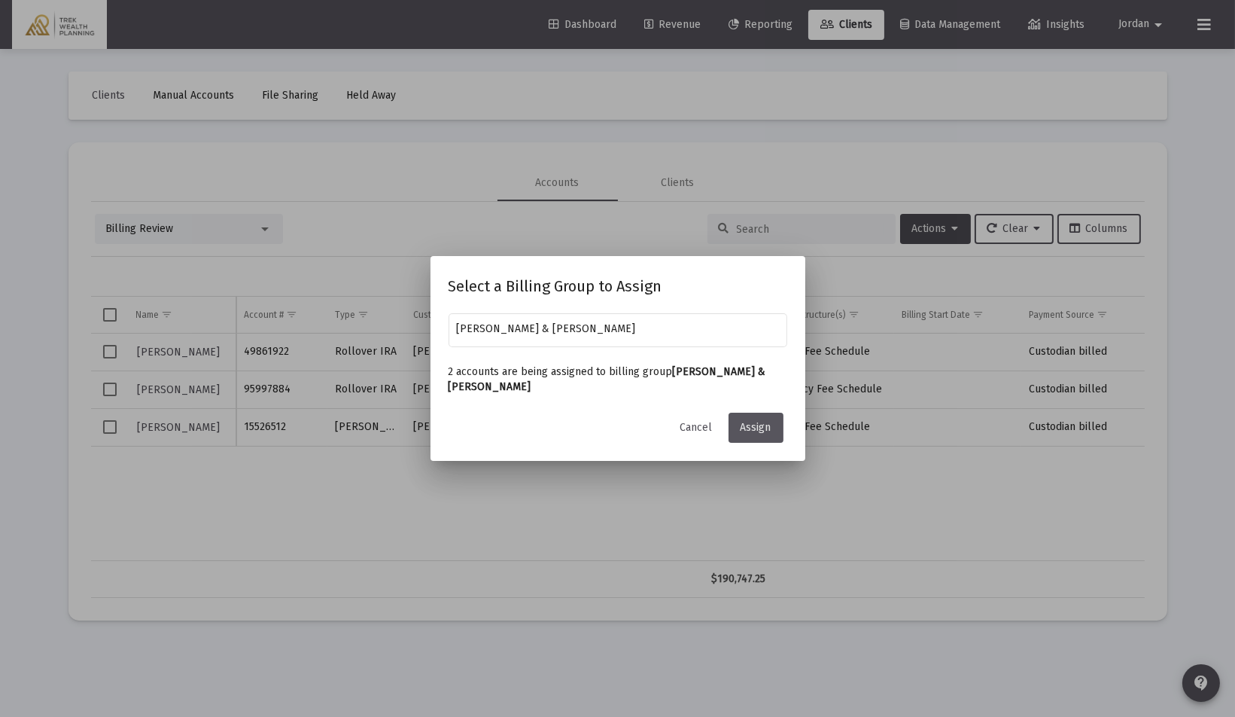
click at [750, 433] on span "Assign" at bounding box center [756, 427] width 31 height 13
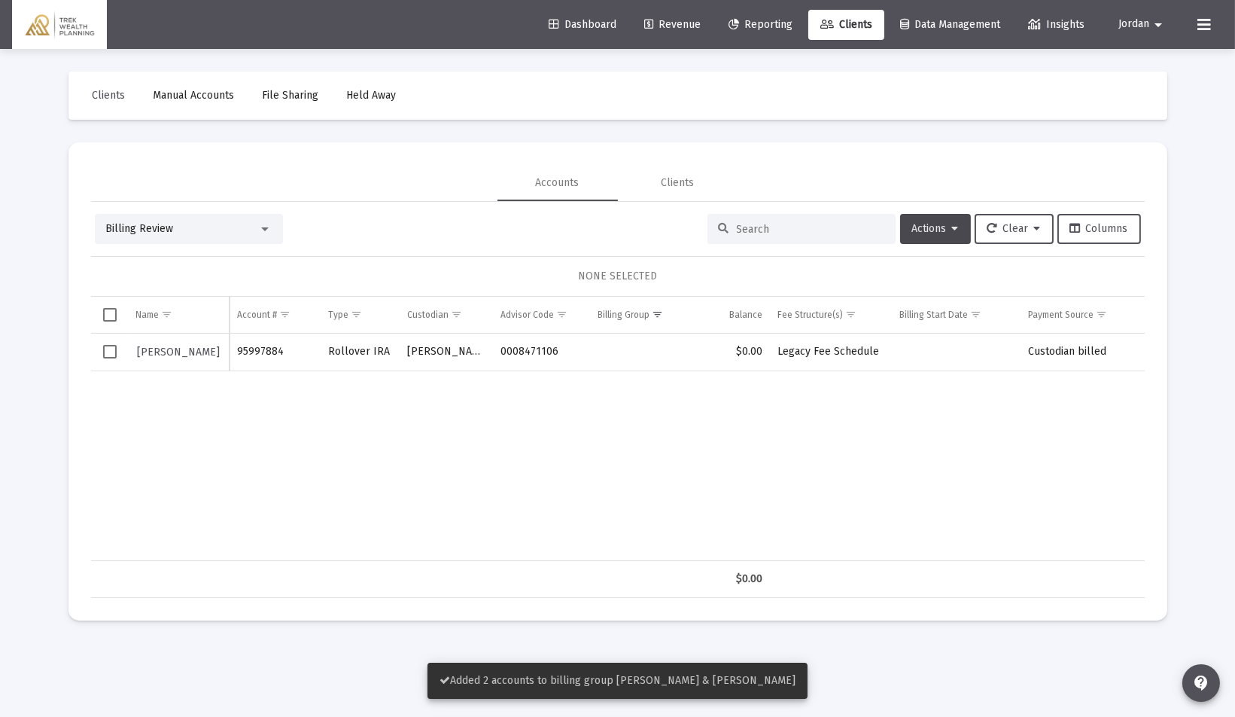
click at [106, 355] on span "Select row" at bounding box center [110, 352] width 14 height 14
click at [930, 218] on button "Actions" at bounding box center [935, 229] width 71 height 30
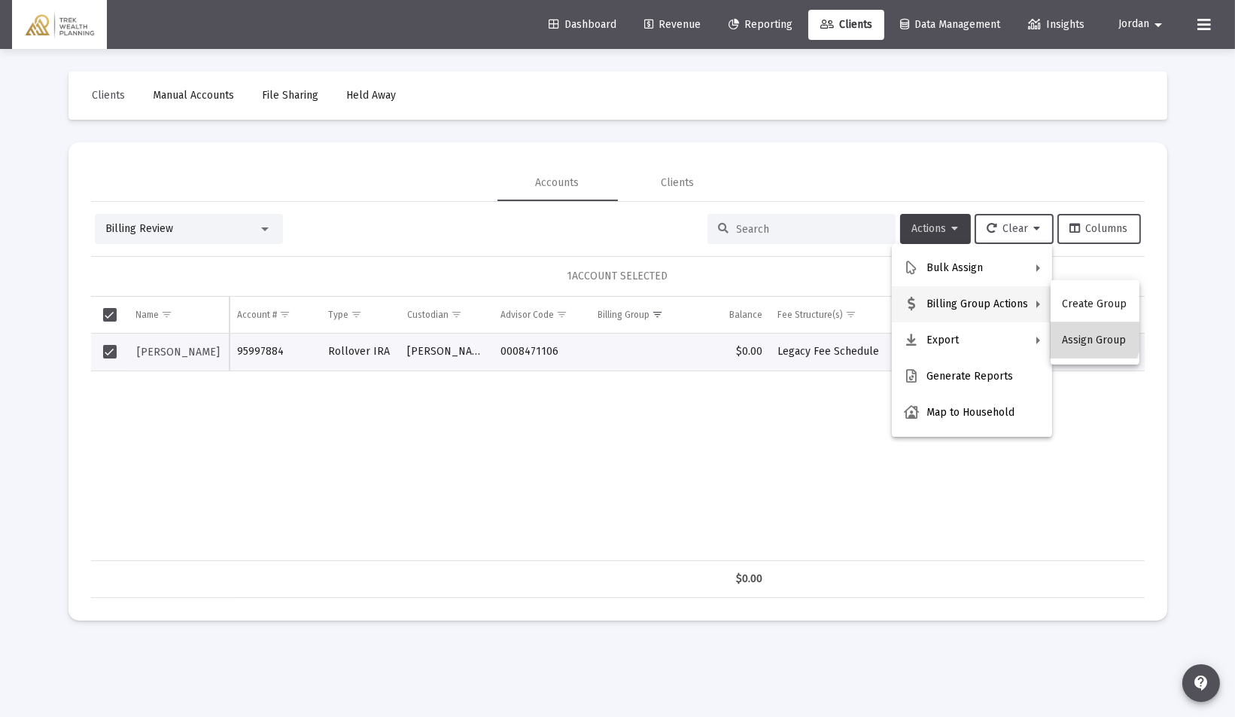
click at [1079, 332] on button "Assign Group" at bounding box center [1095, 340] width 89 height 36
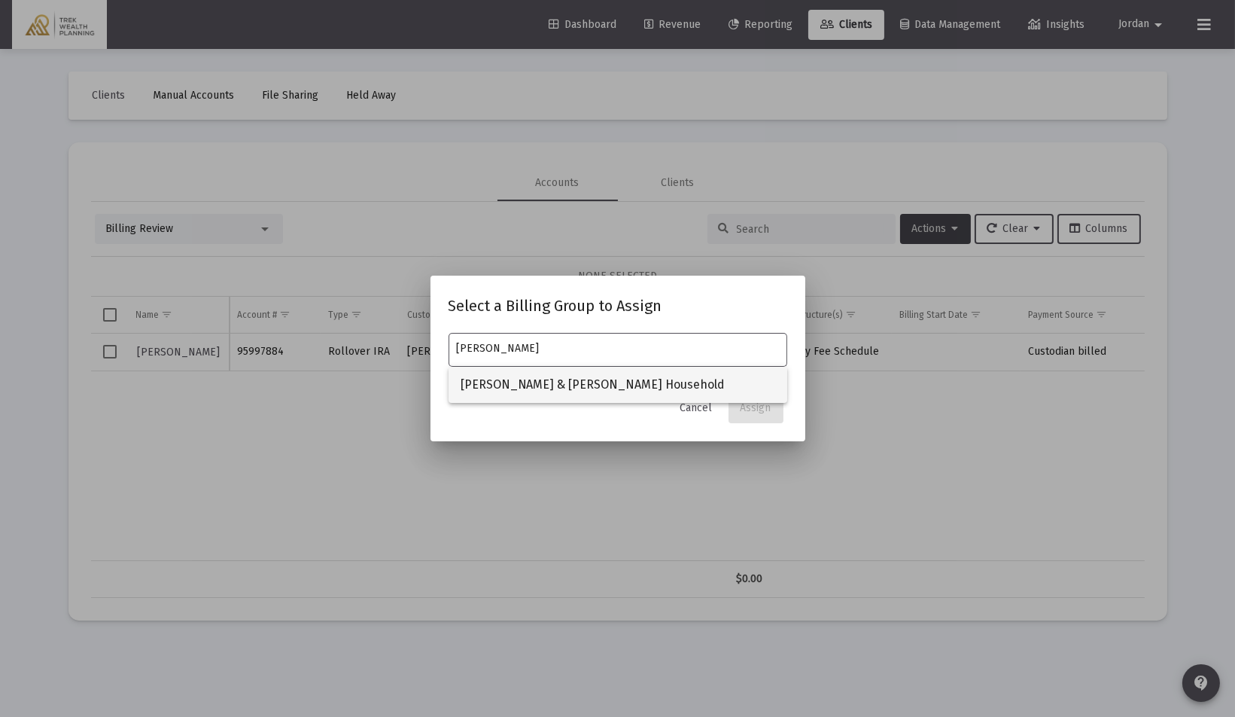
click at [625, 389] on span "[PERSON_NAME] & [PERSON_NAME] Household" at bounding box center [618, 385] width 315 height 36
type input "[PERSON_NAME] & [PERSON_NAME] Household"
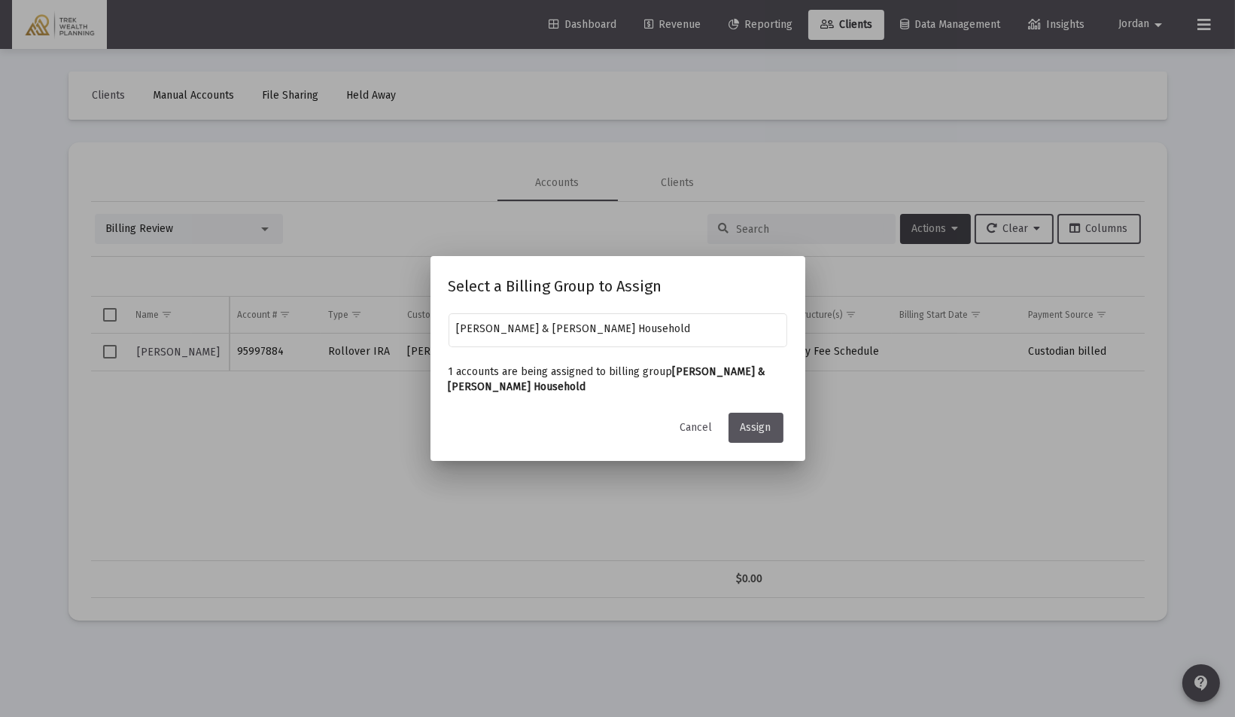
click at [756, 424] on span "Assign" at bounding box center [756, 427] width 31 height 13
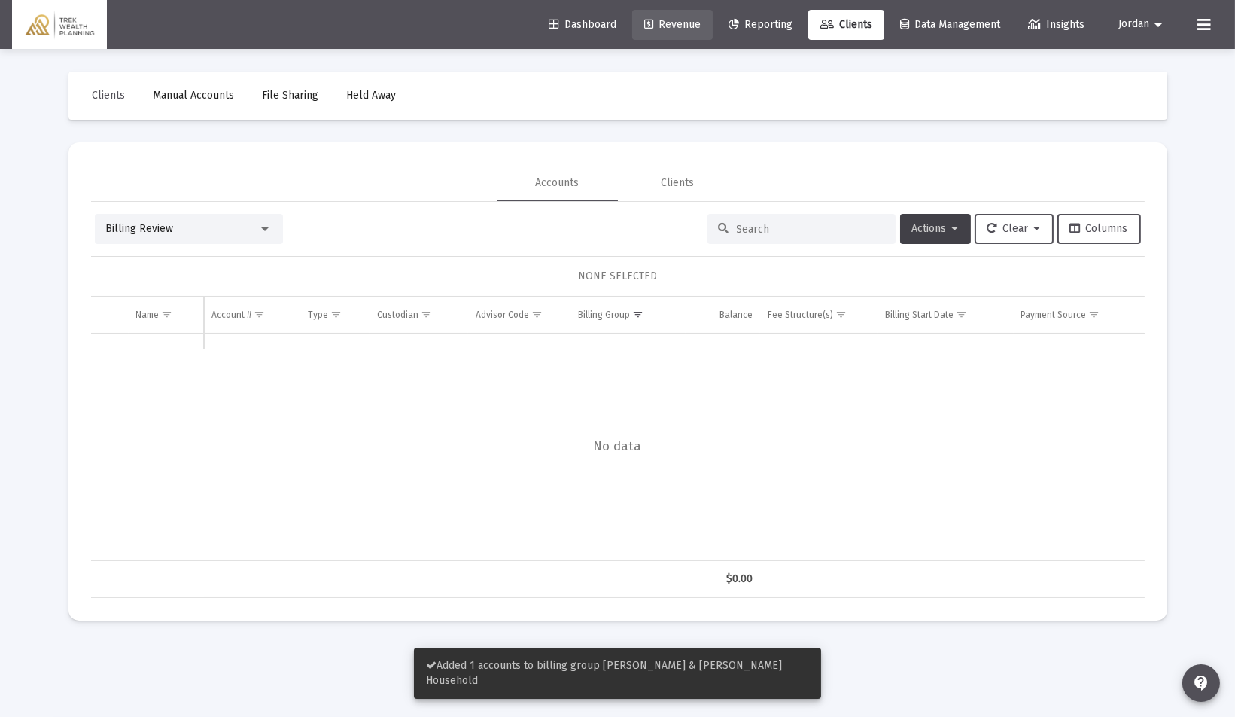
click at [676, 29] on span "Revenue" at bounding box center [672, 24] width 56 height 13
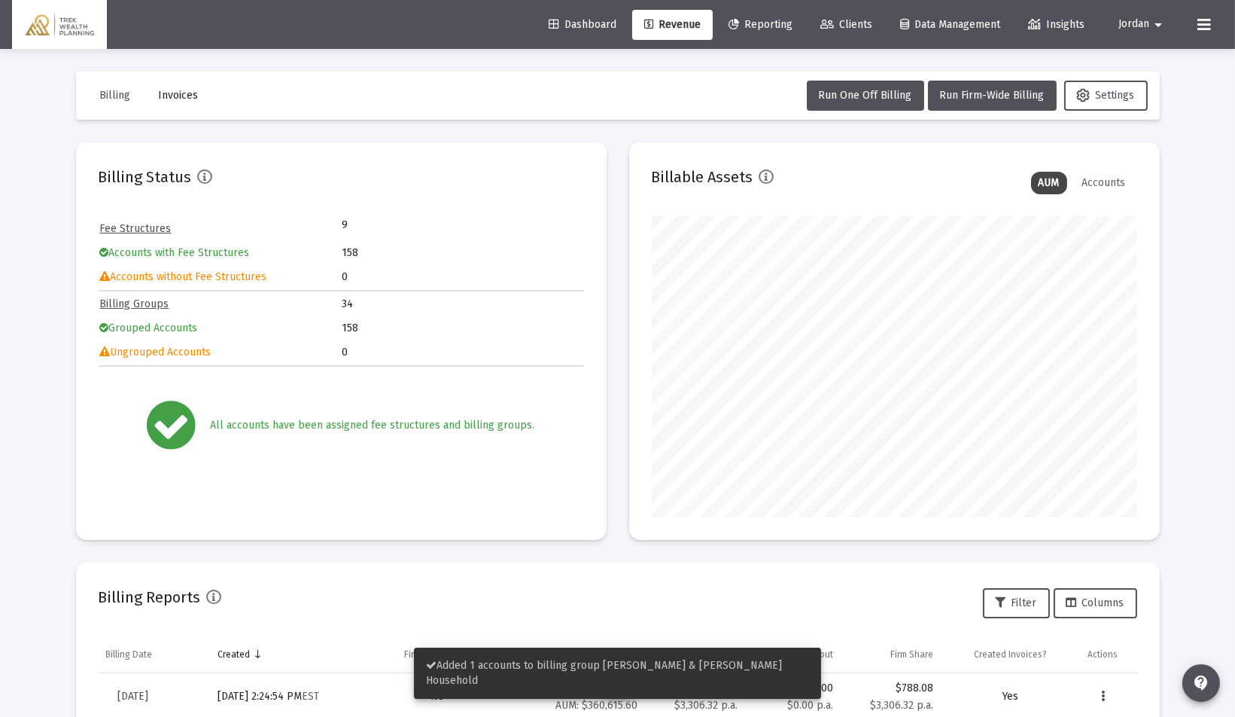
scroll to position [301, 485]
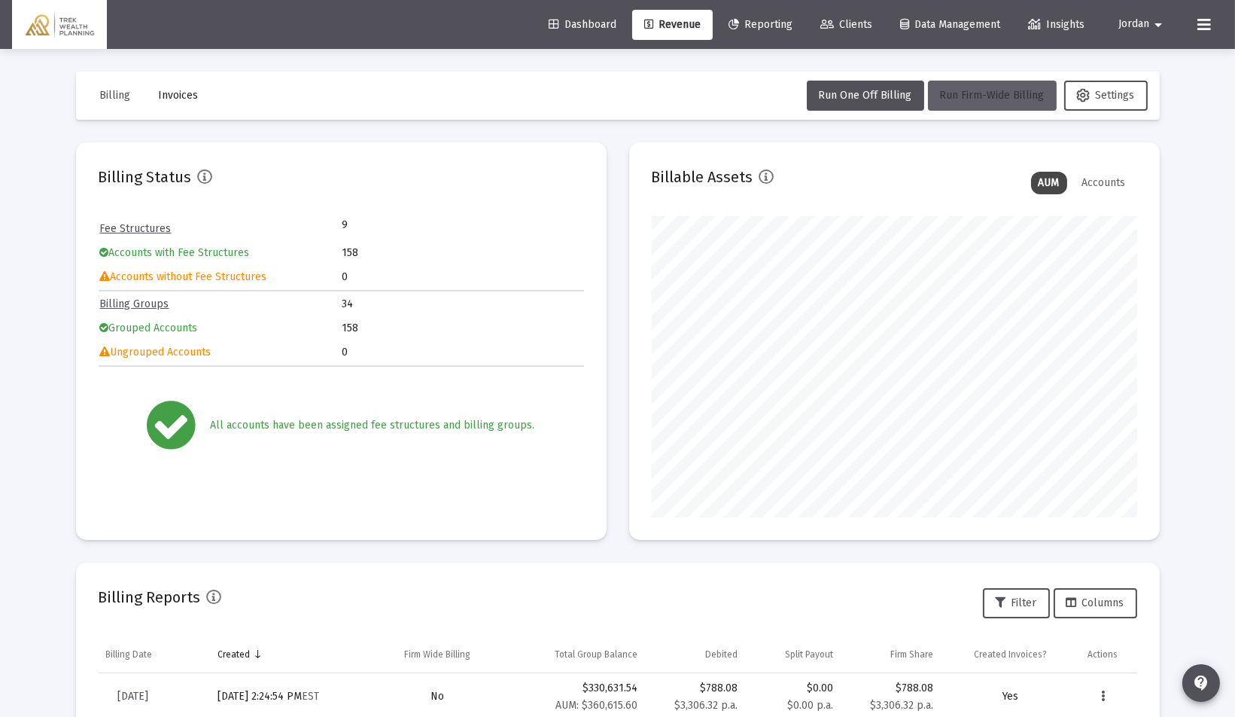
click at [951, 89] on span "Run Firm-Wide Billing" at bounding box center [992, 95] width 105 height 13
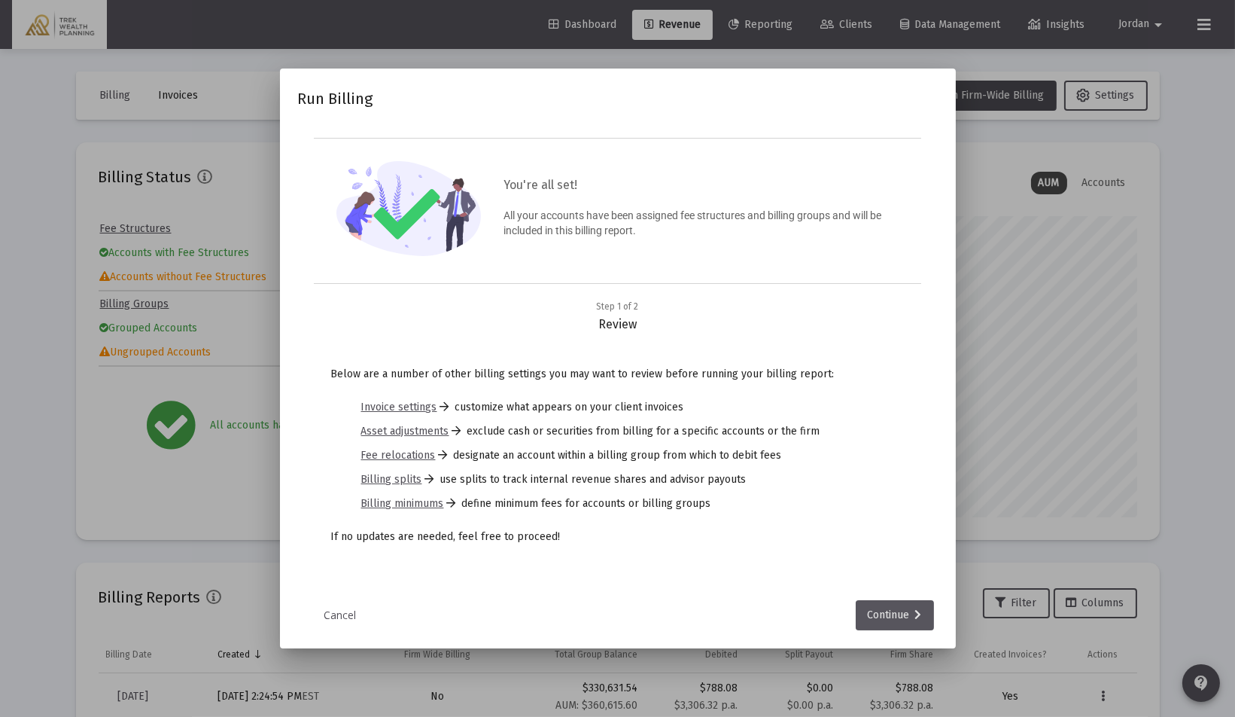
click at [888, 604] on div "Continue" at bounding box center [895, 615] width 54 height 30
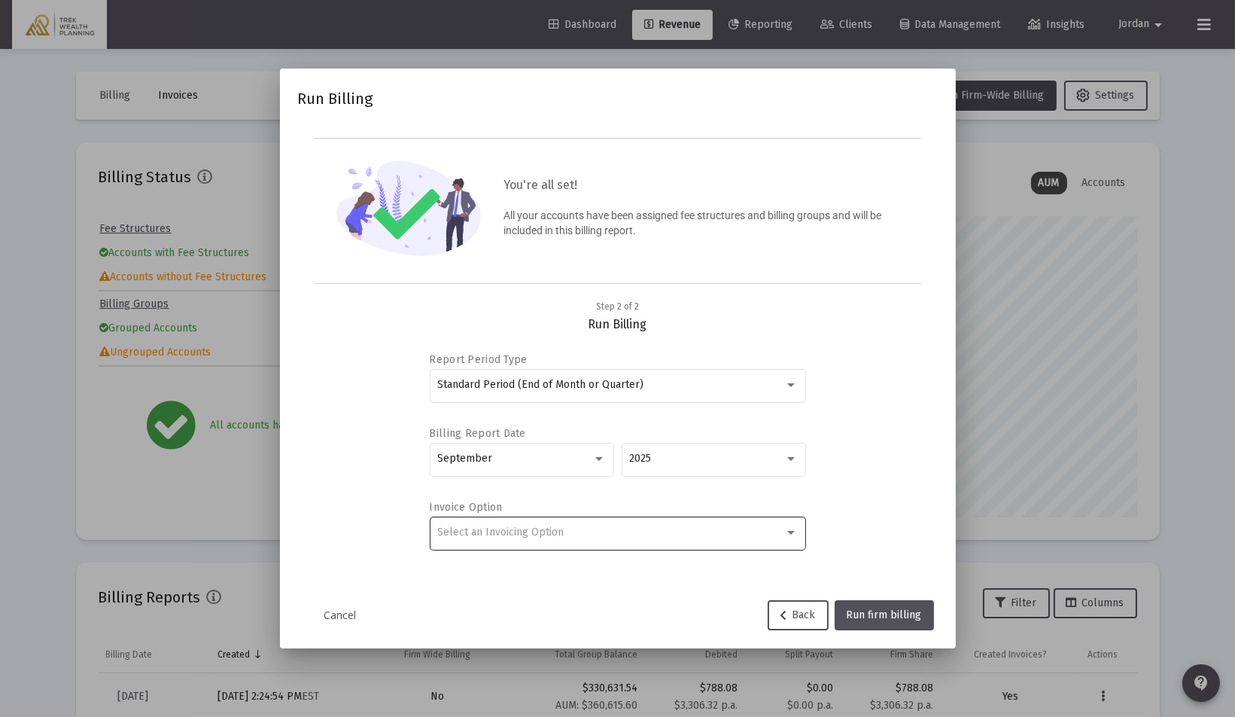
click at [590, 541] on div "Select an Invoicing Option" at bounding box center [617, 531] width 361 height 37
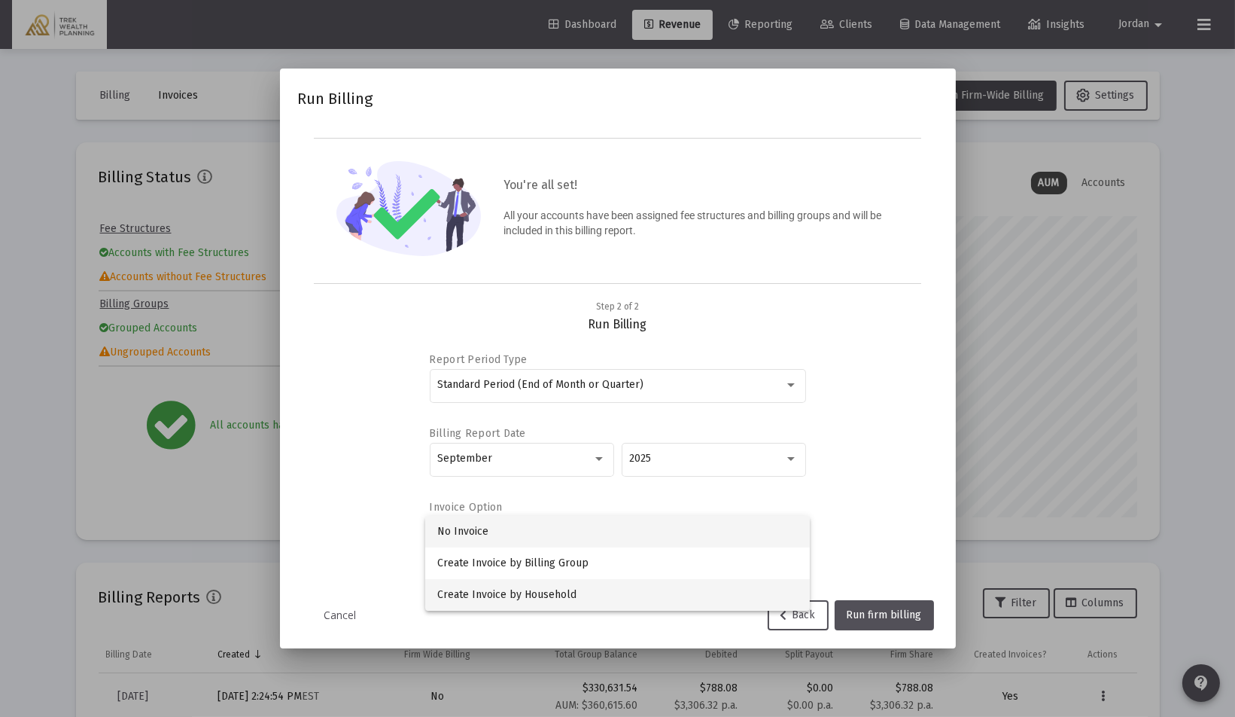
click at [580, 603] on span "Create Invoice by Household" at bounding box center [617, 595] width 361 height 32
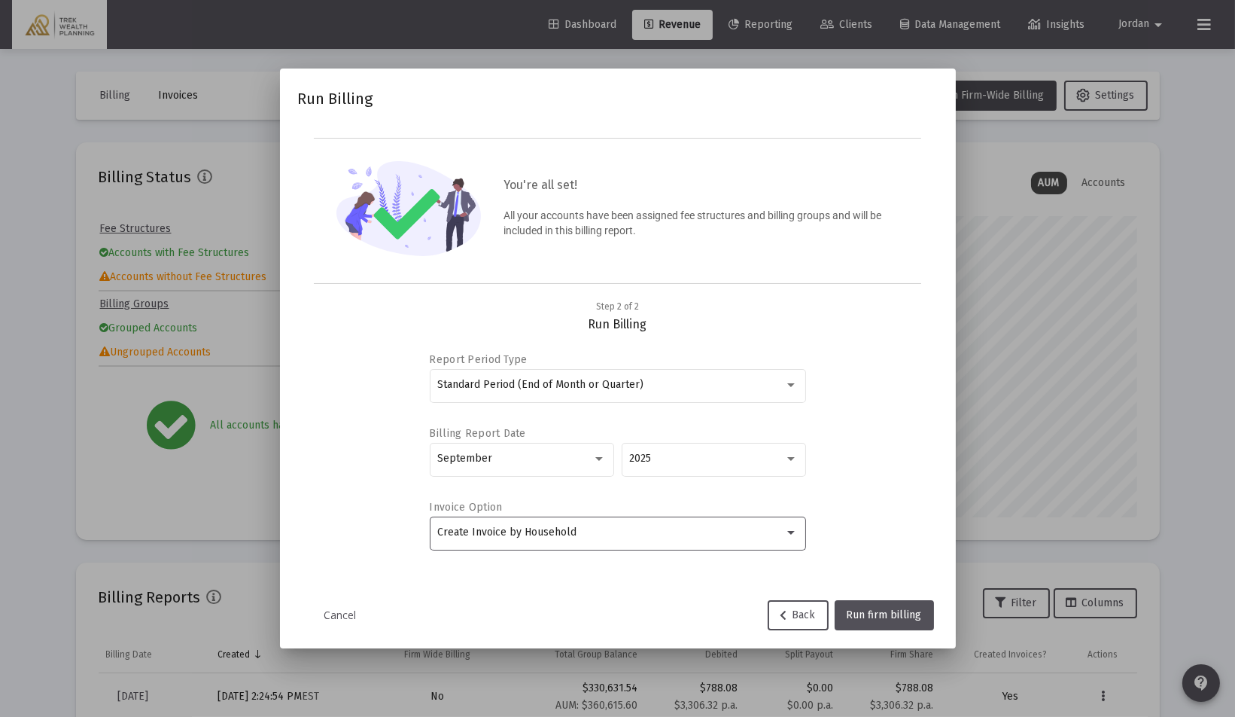
click at [933, 506] on div "Step 2 of 2 Review Below are a number of other billing settings you may want to…" at bounding box center [618, 445] width 640 height 292
click at [788, 540] on div "Create Invoice by Household" at bounding box center [617, 531] width 361 height 37
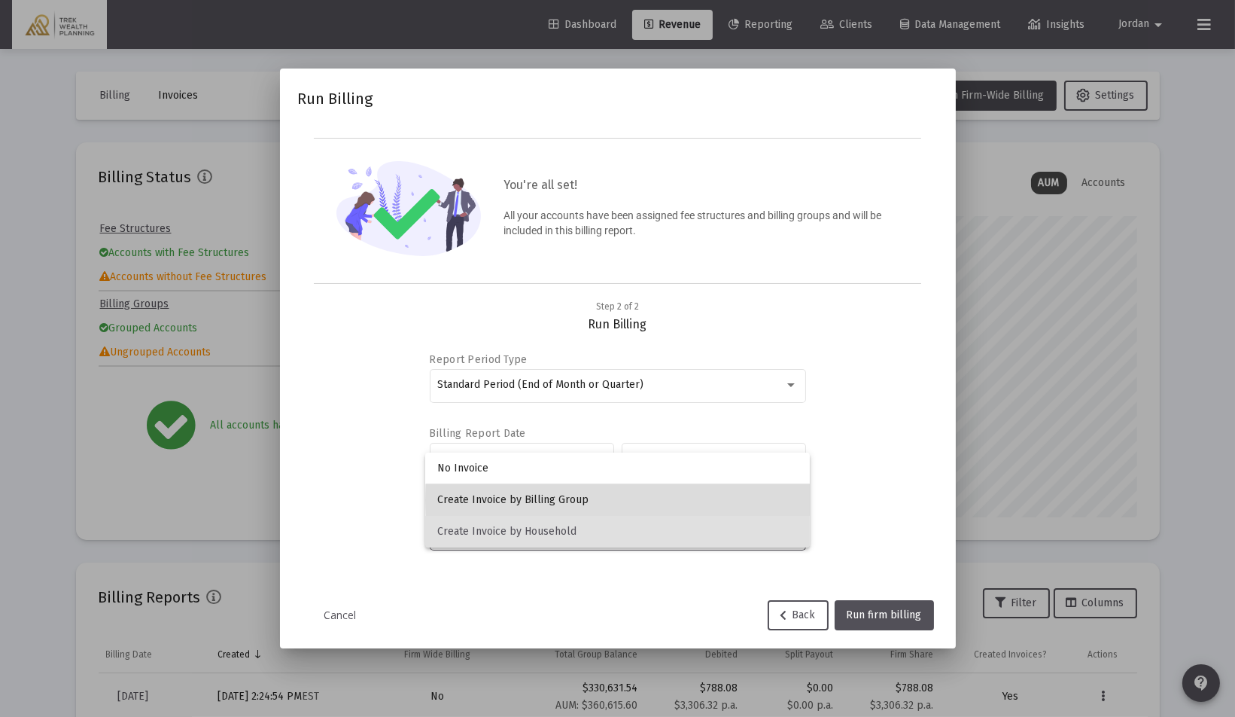
click at [744, 500] on span "Create Invoice by Billing Group" at bounding box center [617, 500] width 361 height 32
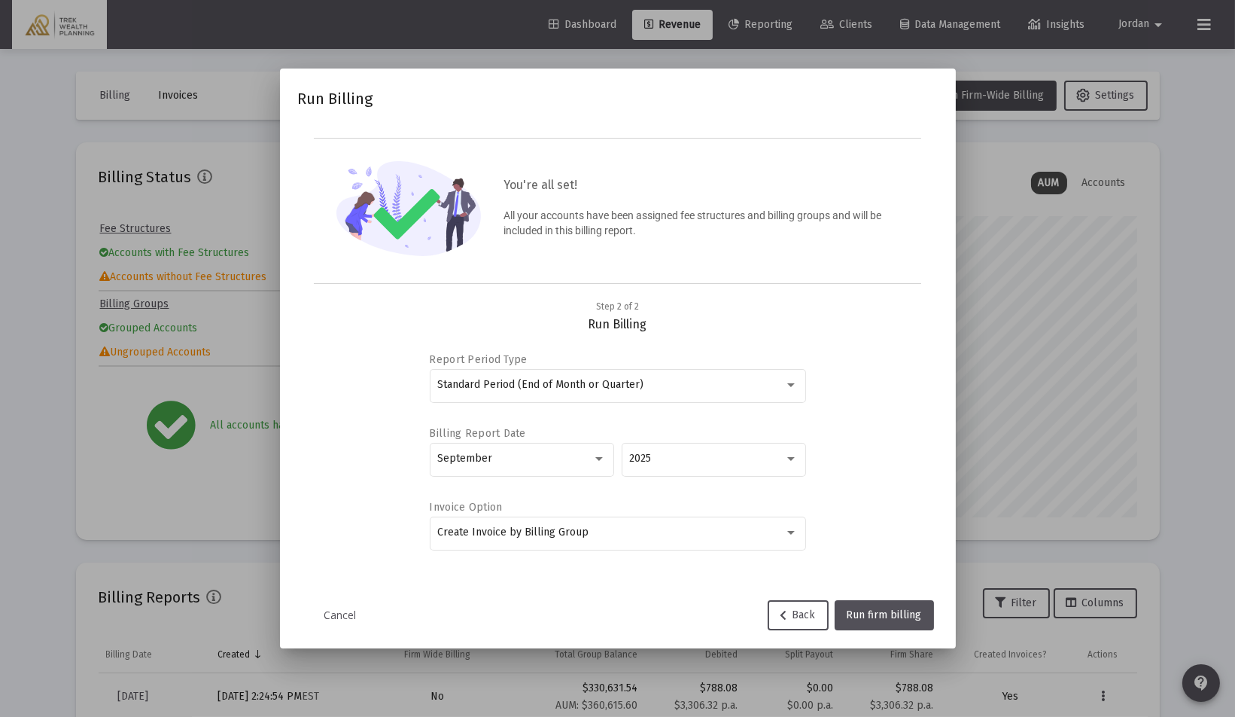
click at [939, 541] on mat-dialog-container "Run Billing You're all set! All your accounts have been assigned fee structures…" at bounding box center [618, 358] width 676 height 580
click at [903, 608] on span "Run firm billing" at bounding box center [884, 614] width 75 height 13
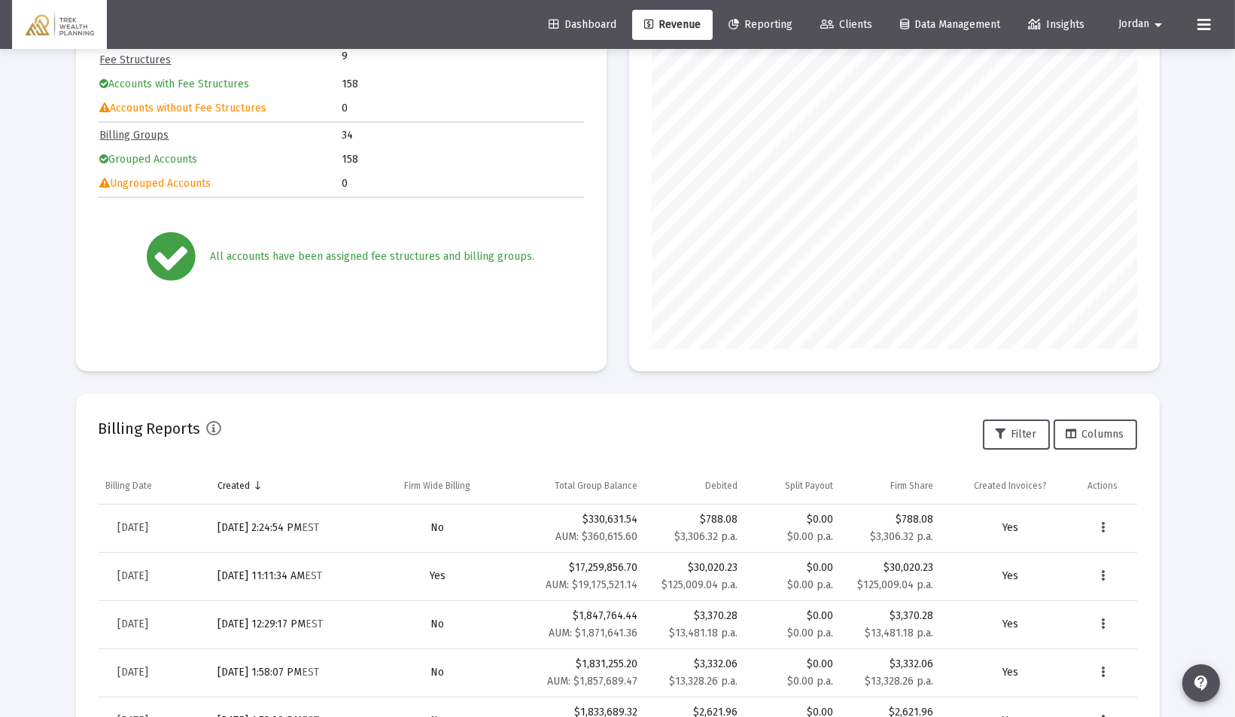
scroll to position [177, 0]
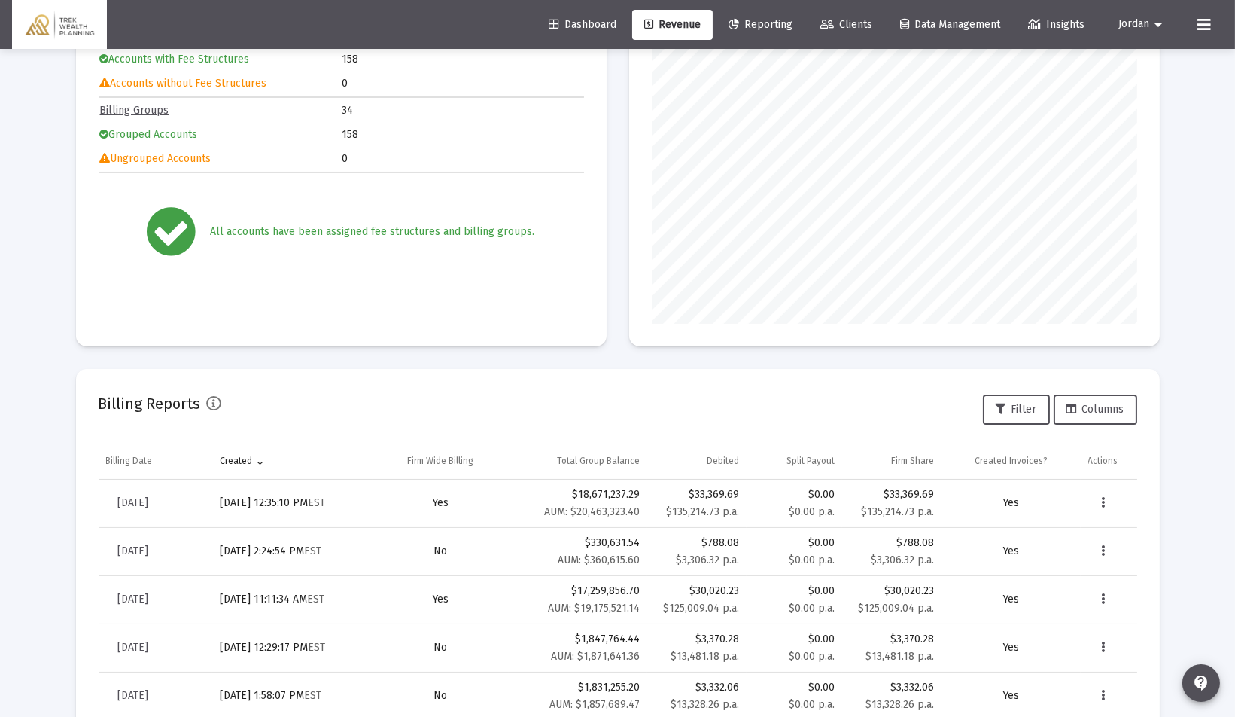
scroll to position [196, 0]
click at [135, 500] on span "[DATE]" at bounding box center [133, 500] width 31 height 13
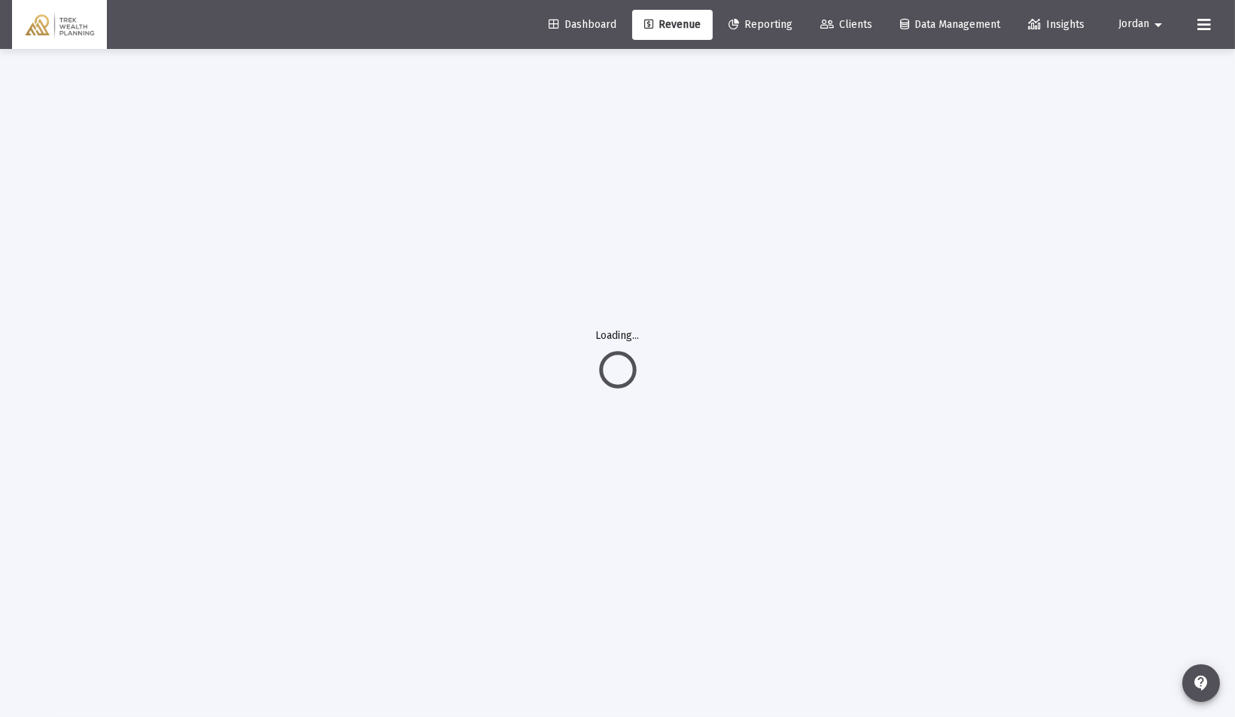
scroll to position [49, 0]
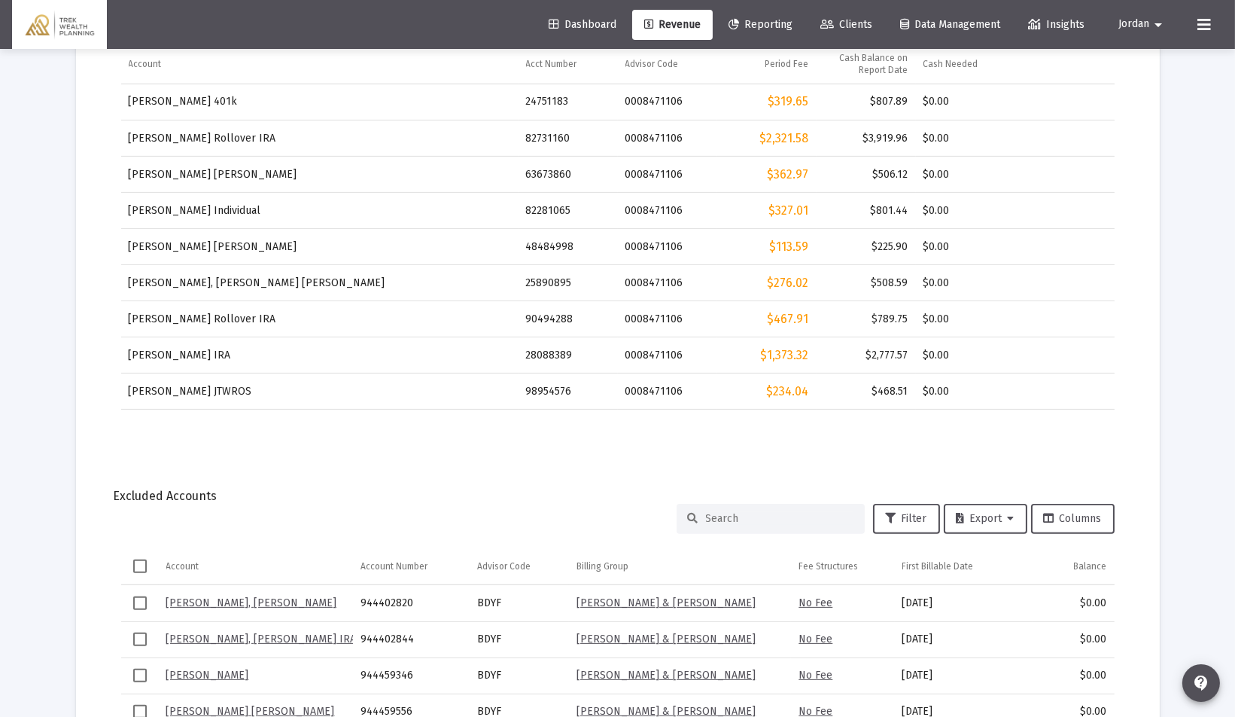
scroll to position [1617, 0]
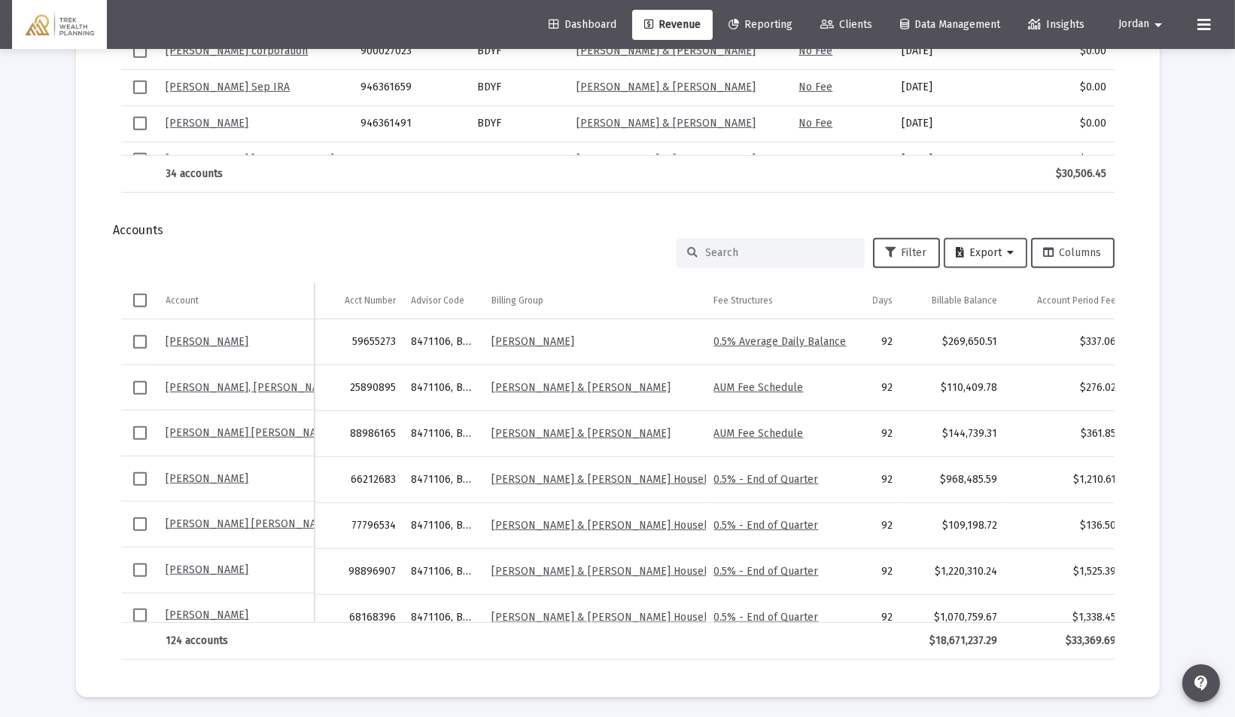
click at [1009, 251] on icon at bounding box center [1011, 253] width 7 height 11
click at [996, 285] on button "Export All Rows" at bounding box center [990, 289] width 102 height 36
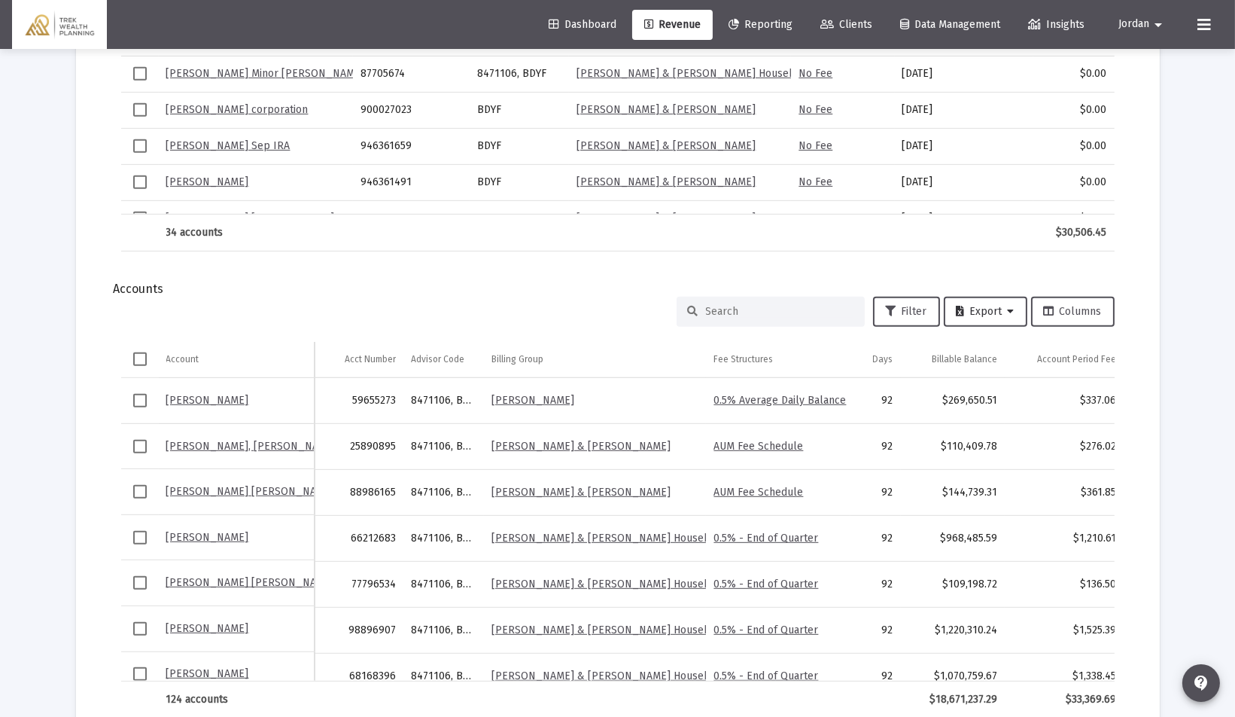
scroll to position [1560, 0]
